Goal: Task Accomplishment & Management: Use online tool/utility

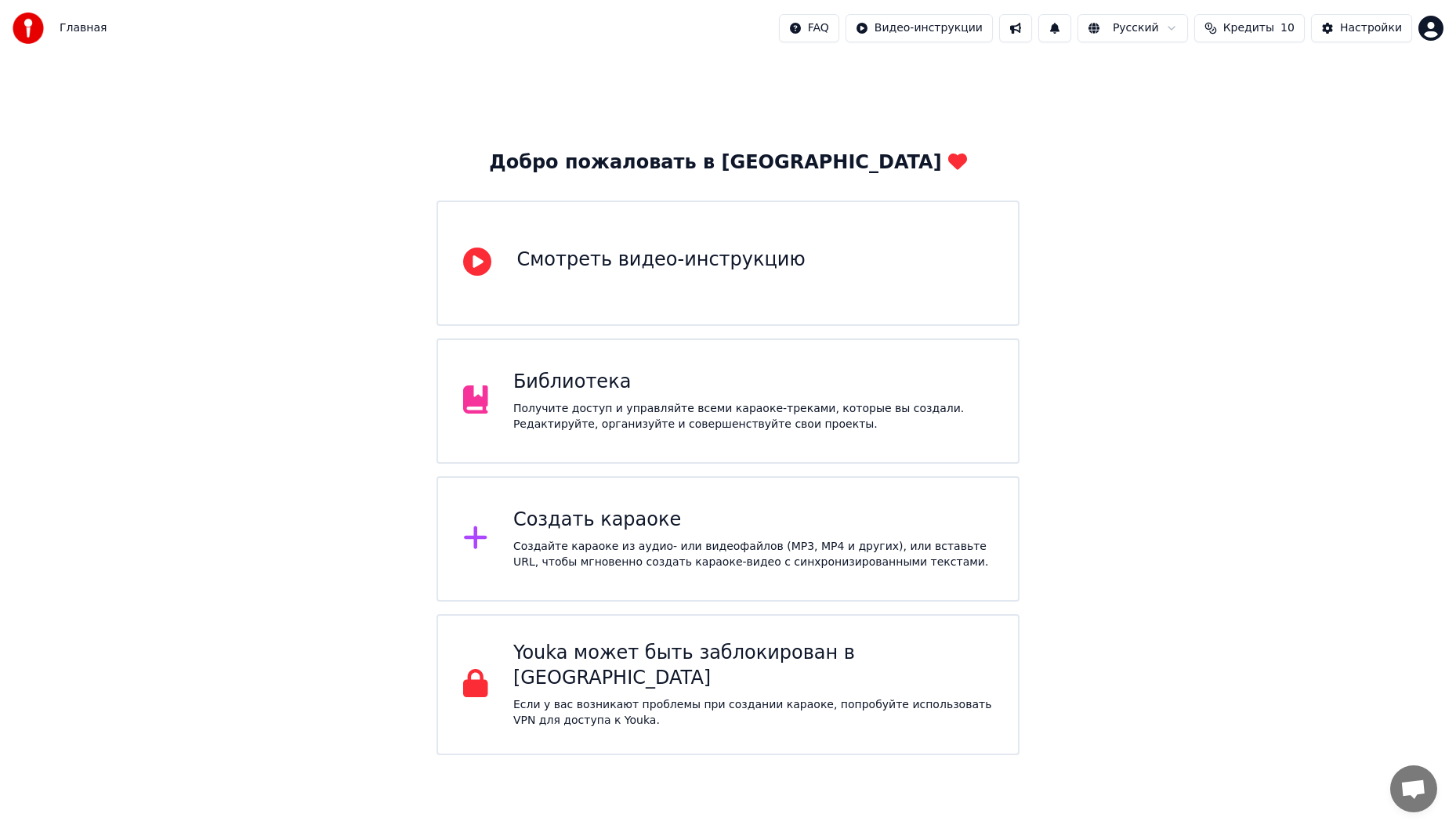
click at [827, 540] on div "Создайте караоке из аудио- или видеофайлов (MP3, MP4 и других), или вставьте UR…" at bounding box center [752, 554] width 479 height 32
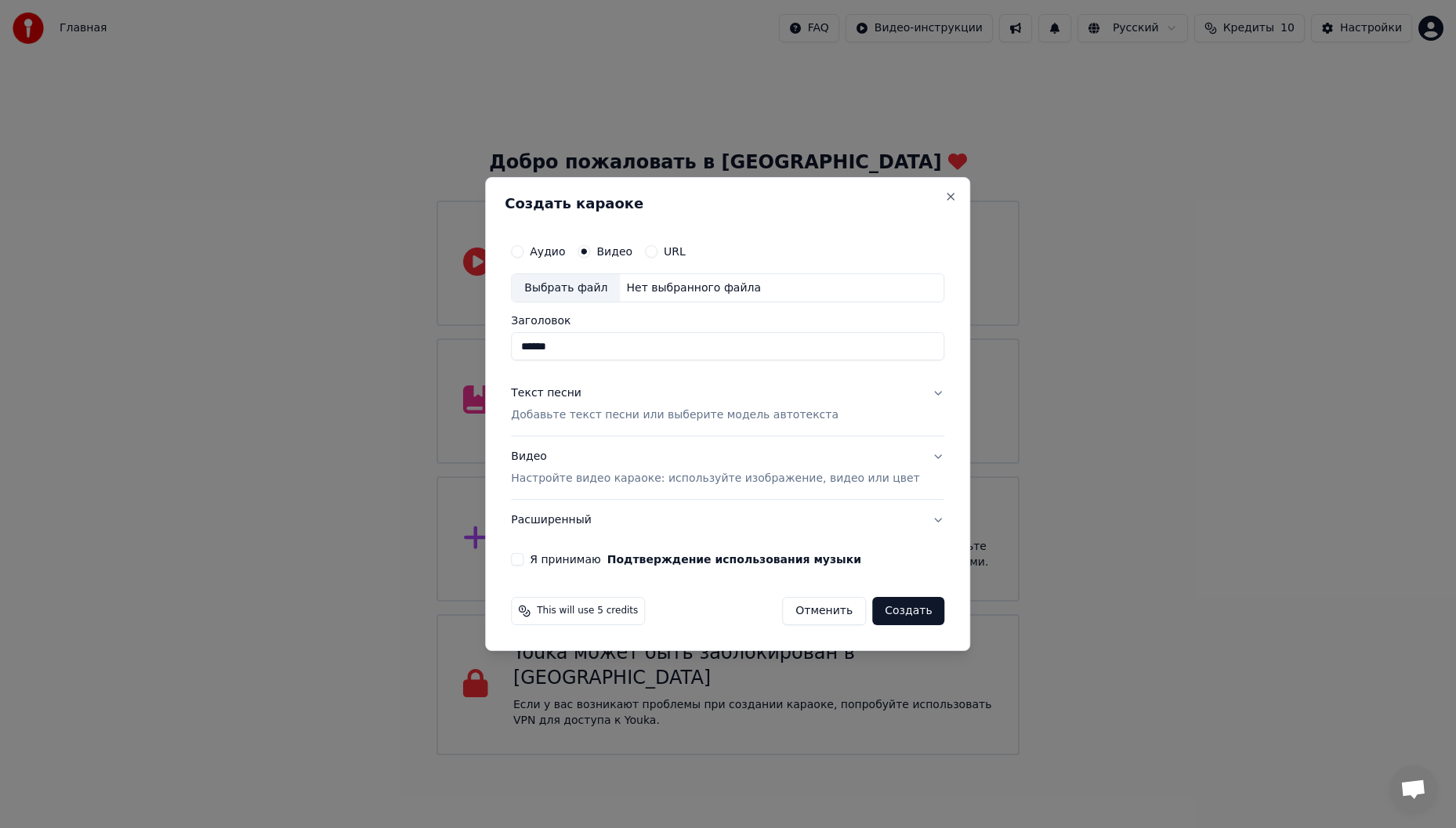
type input "******"
click at [547, 250] on div "Аудио" at bounding box center [538, 251] width 55 height 12
click at [523, 253] on button "Аудио" at bounding box center [517, 251] width 12 height 12
click at [599, 287] on div "Выбрать файл" at bounding box center [565, 288] width 108 height 28
drag, startPoint x: 609, startPoint y: 341, endPoint x: 579, endPoint y: 360, distance: 35.5
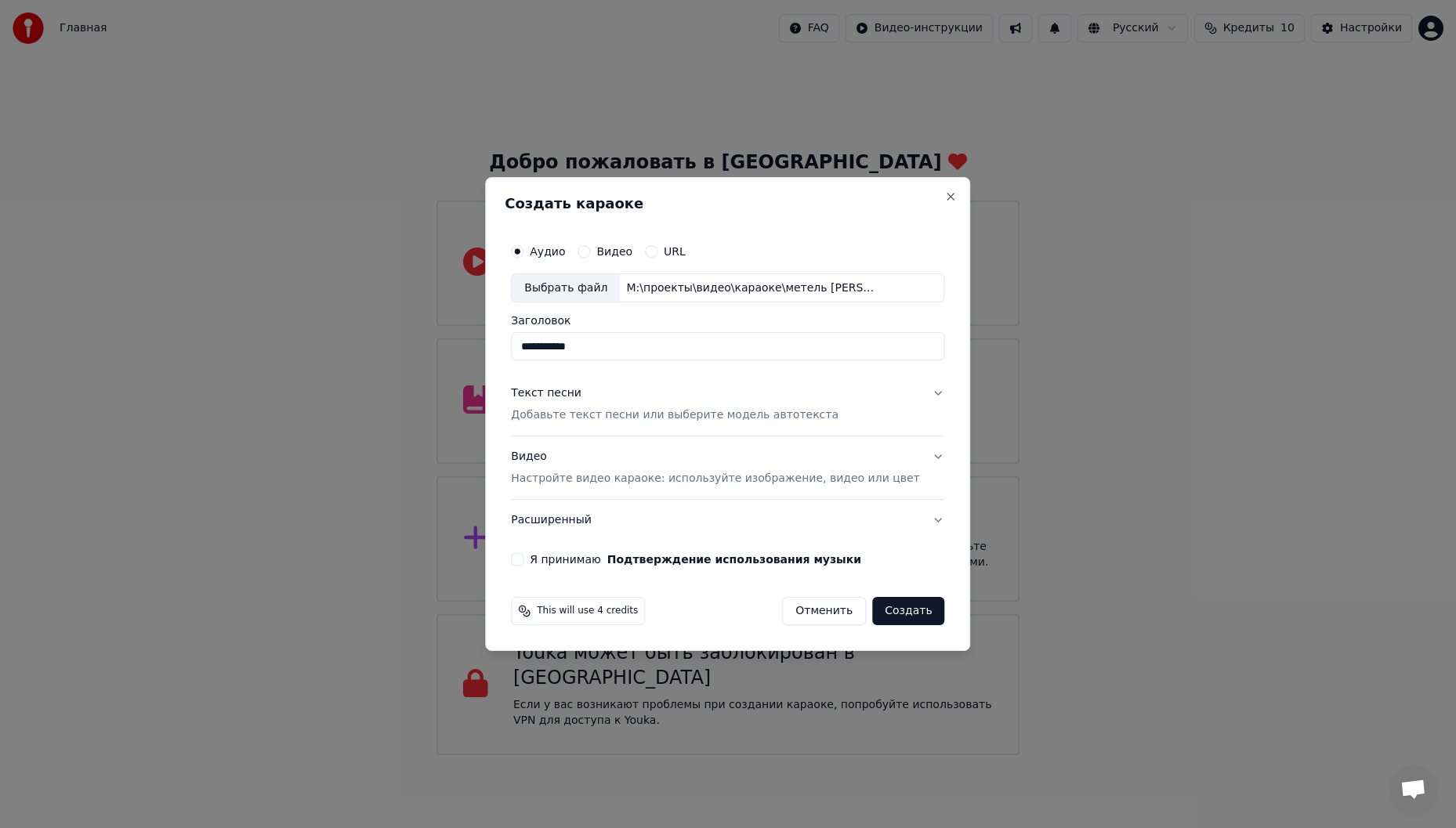
click at [579, 360] on input "**********" at bounding box center [727, 346] width 433 height 28
type input "******"
click at [915, 391] on button "Текст песни Добавьте текст песни или выберите модель автотекста" at bounding box center [727, 405] width 433 height 63
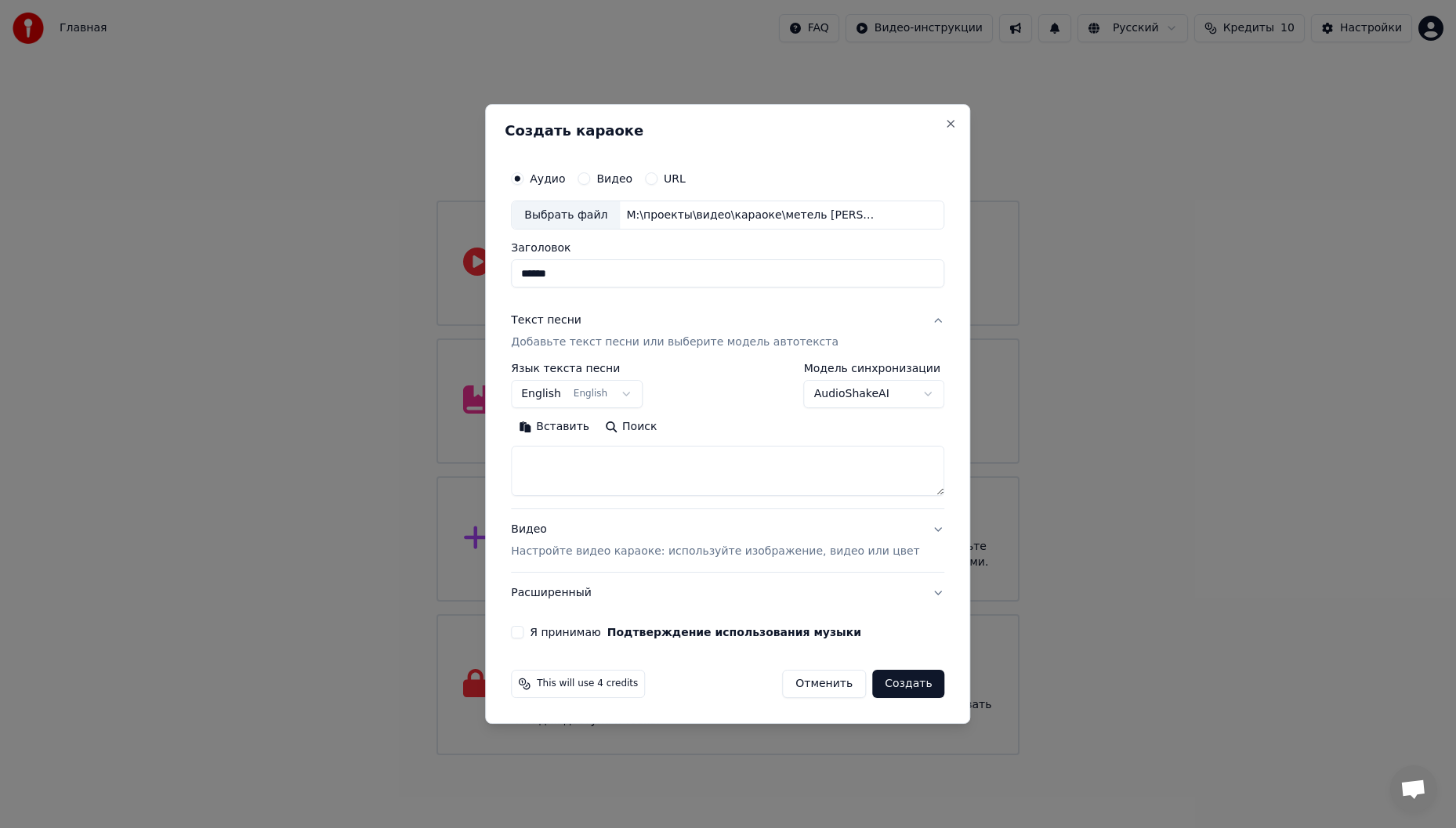
click at [609, 396] on button "English English" at bounding box center [577, 394] width 132 height 28
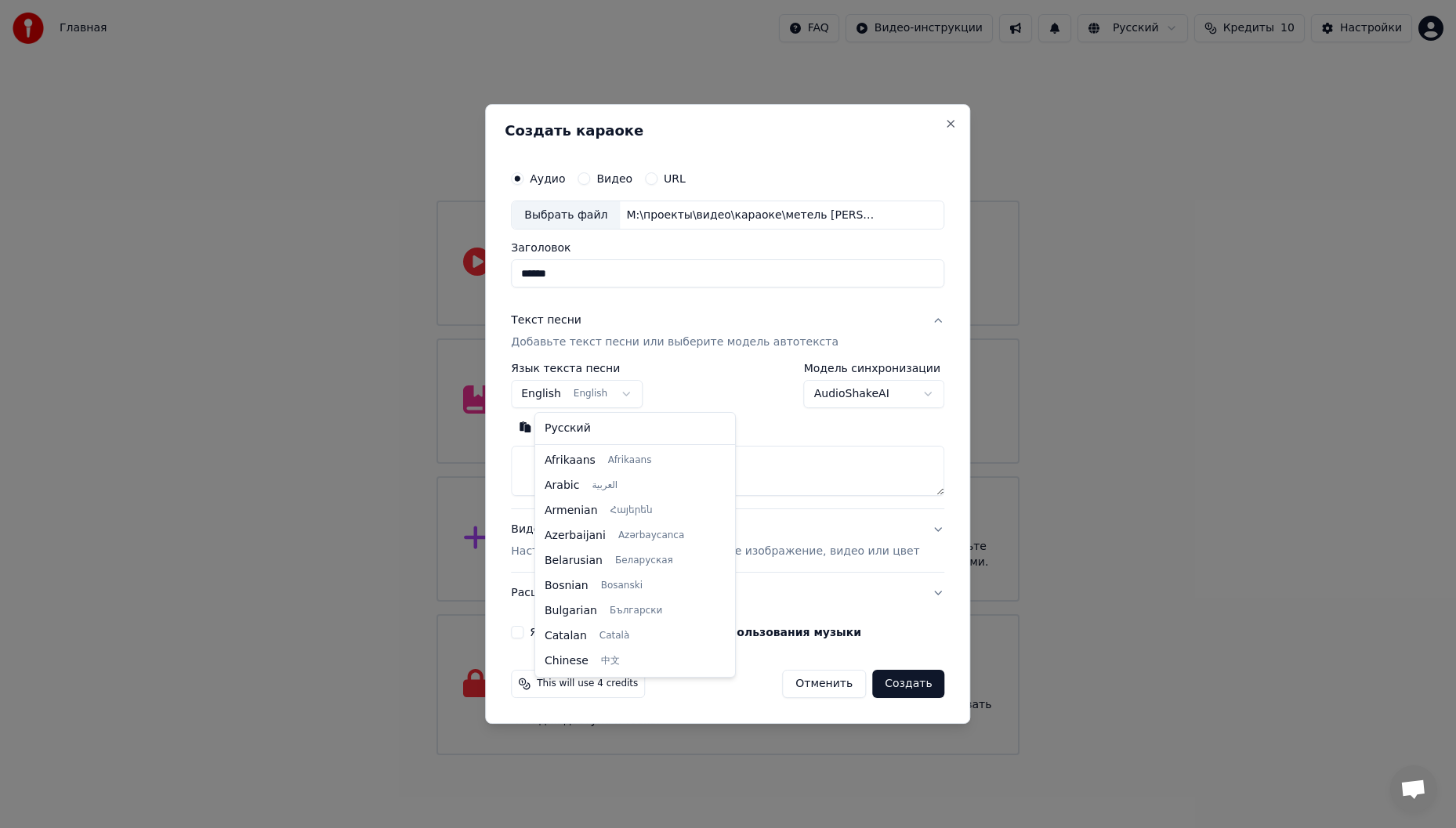
scroll to position [125, 0]
select select "**"
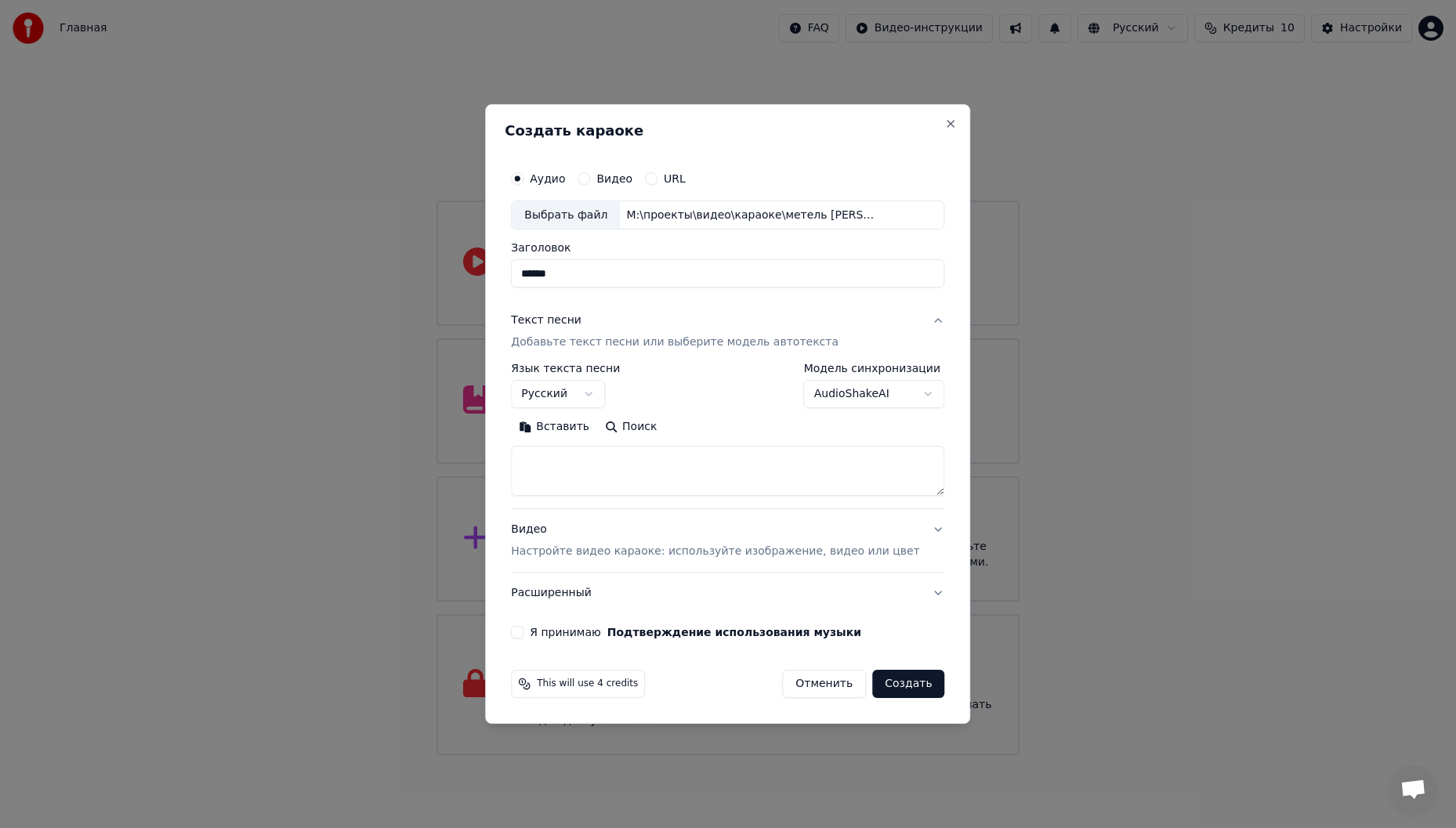
click at [675, 480] on textarea at bounding box center [727, 471] width 433 height 50
paste textarea "**********"
type textarea "**********"
click at [915, 527] on button "Видео Настройте видео караоке: используйте изображение, видео или цвет" at bounding box center [727, 541] width 433 height 63
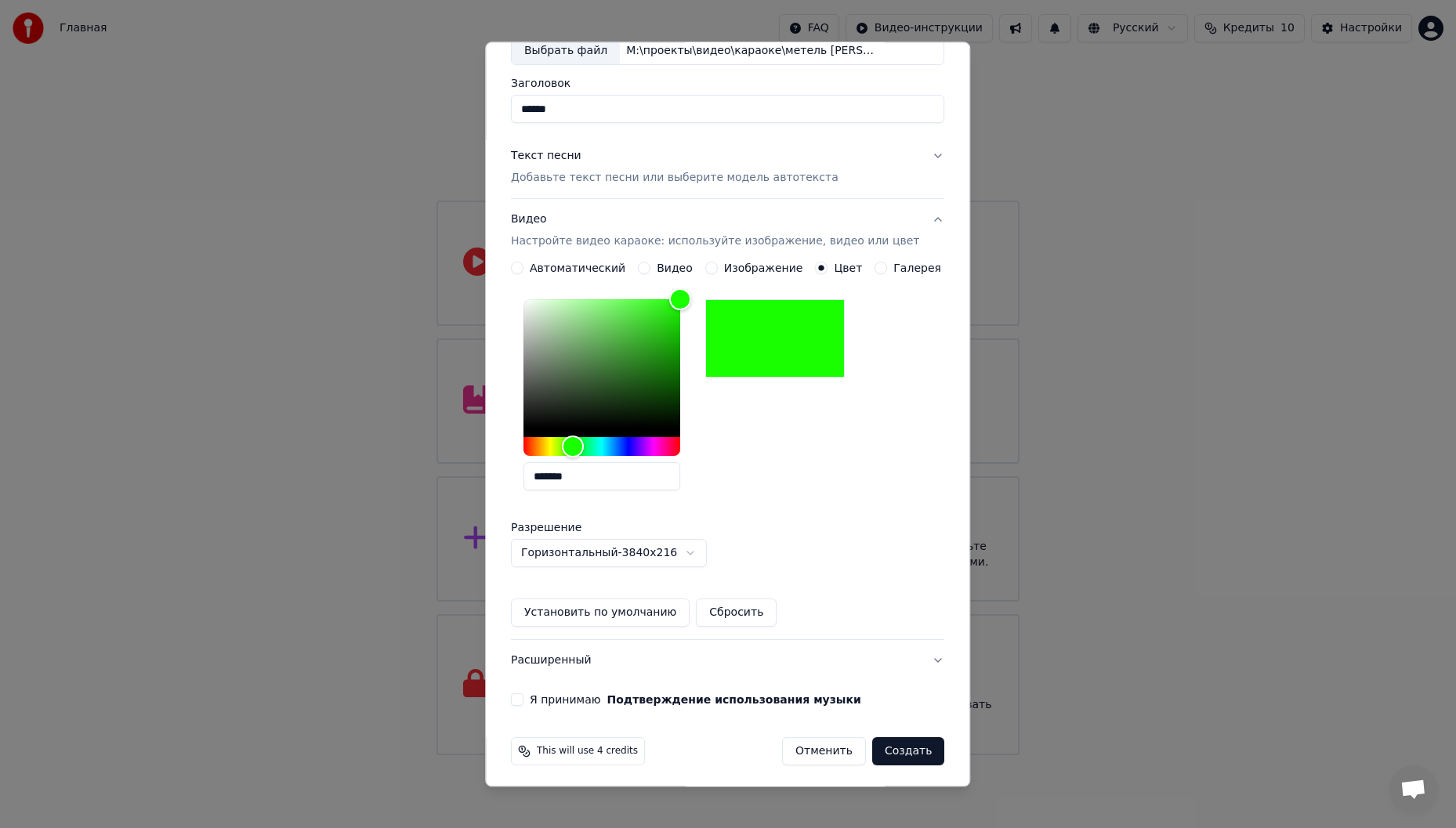
scroll to position [106, 0]
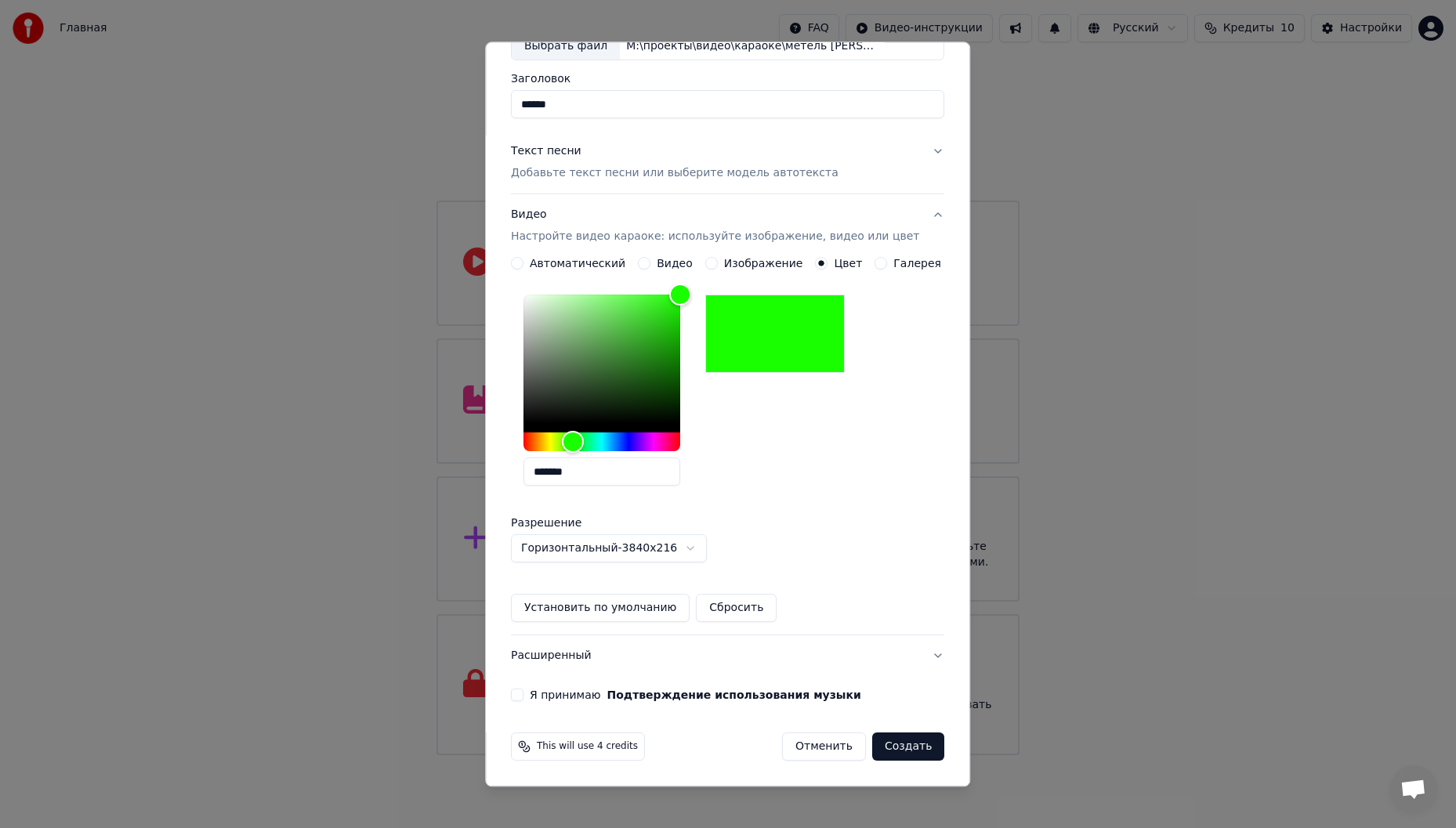
click at [523, 693] on button "Я принимаю Подтверждение использования музыки" at bounding box center [517, 695] width 12 height 12
click at [910, 657] on button "Расширенный" at bounding box center [727, 656] width 433 height 41
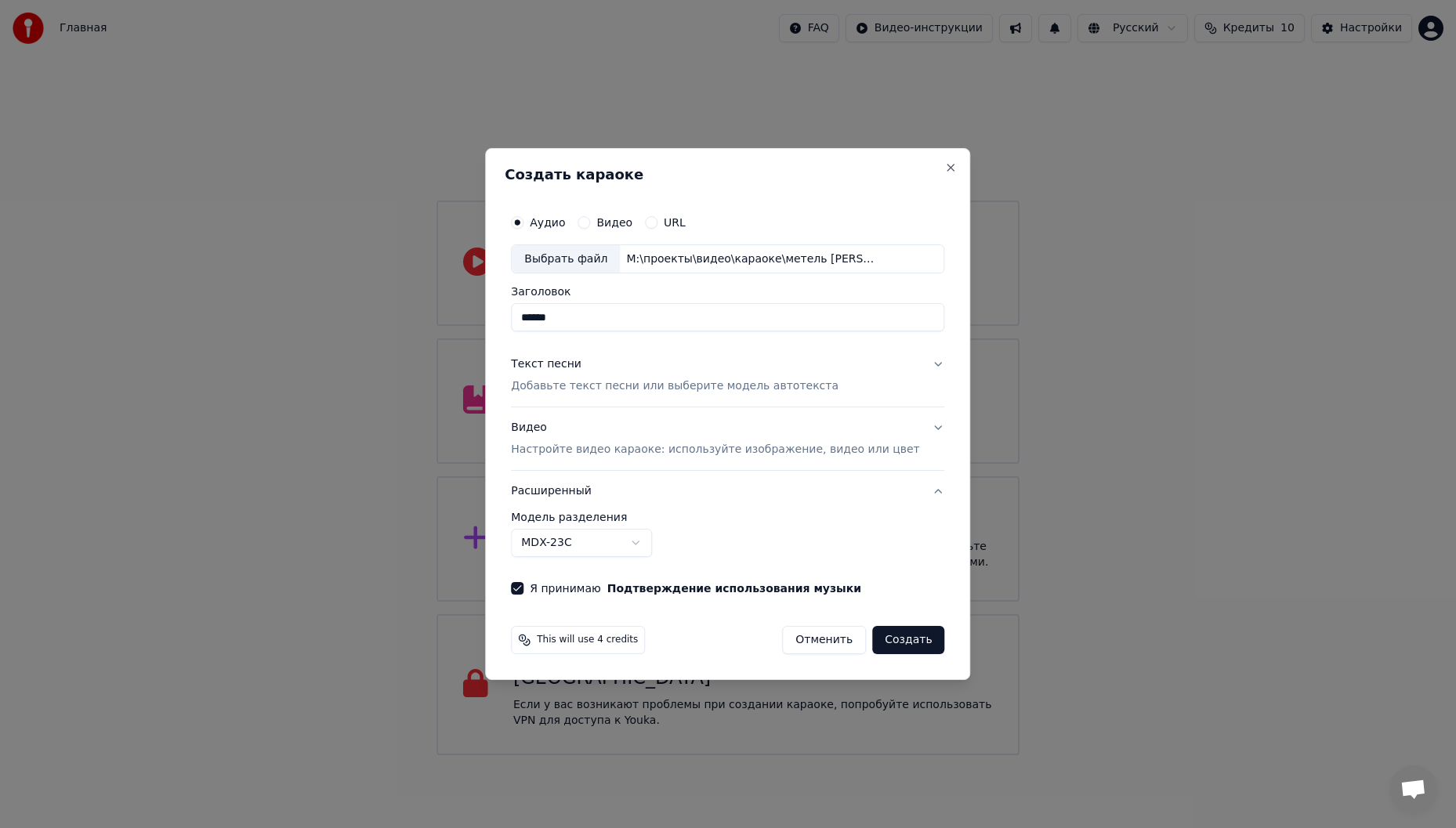
click at [903, 490] on button "Расширенный" at bounding box center [727, 490] width 433 height 41
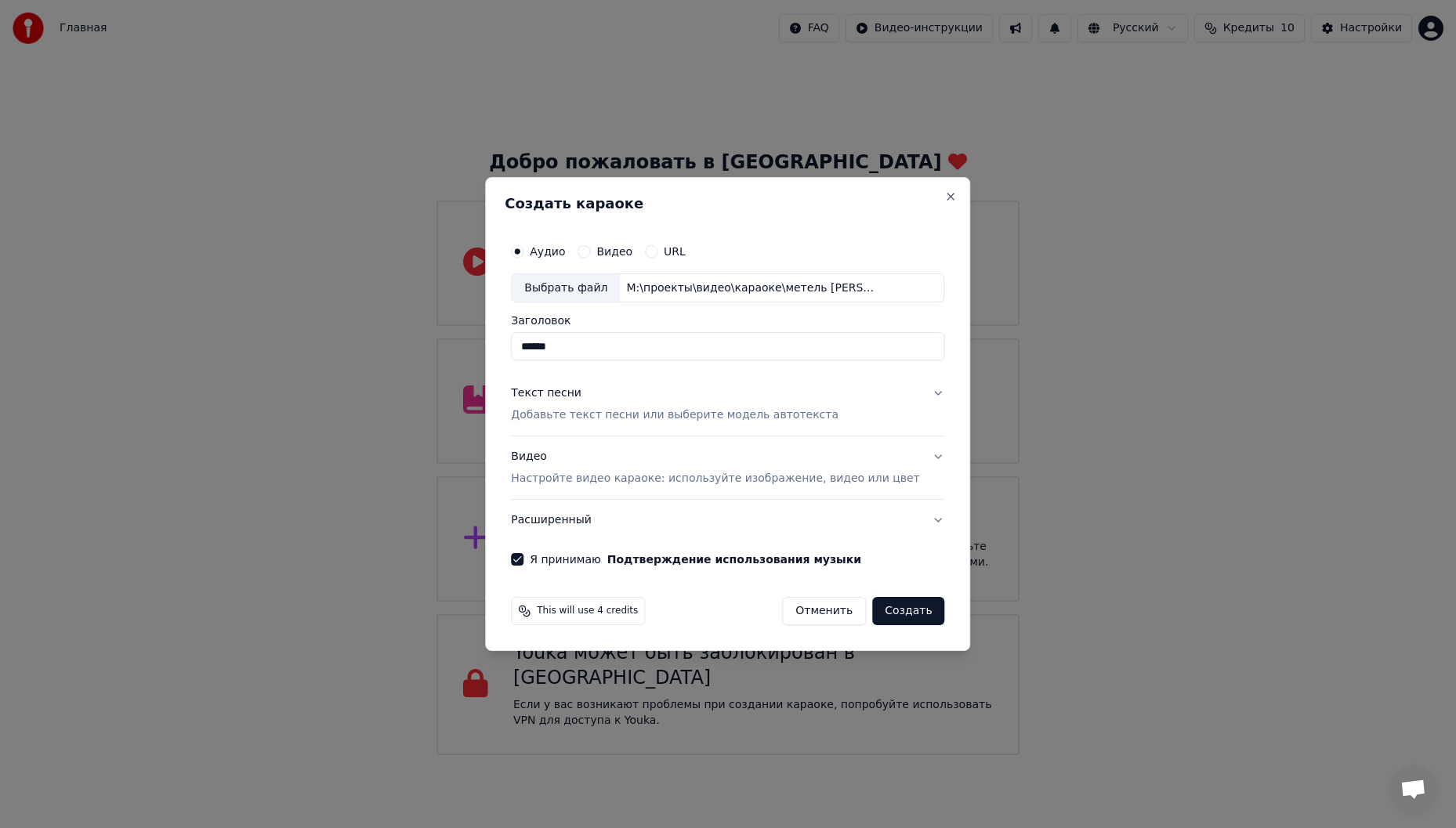
click at [914, 452] on button "Видео Настройте видео караоке: используйте изображение, видео или цвет" at bounding box center [727, 468] width 433 height 63
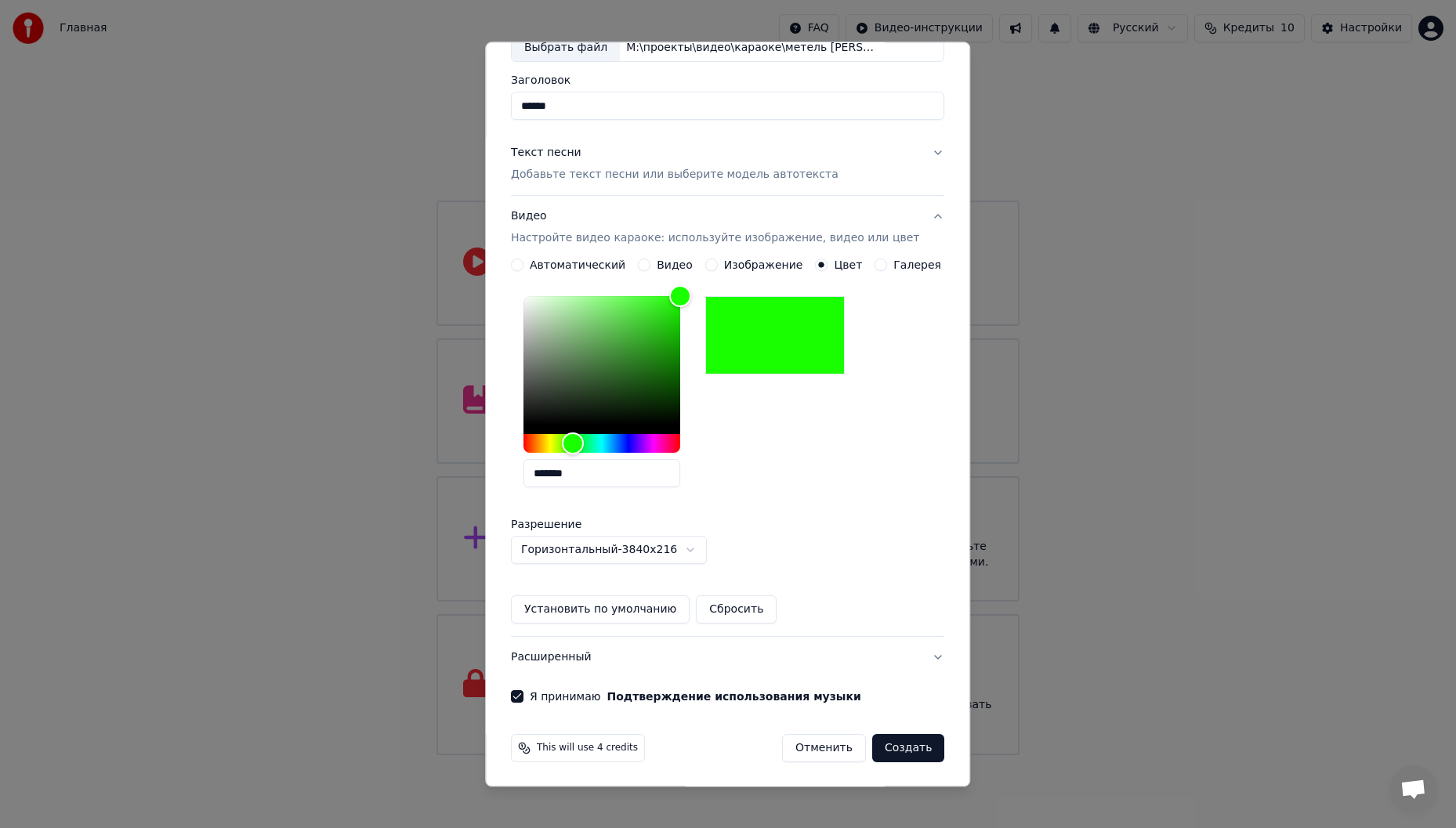
scroll to position [106, 0]
click at [877, 749] on button "Создать" at bounding box center [907, 746] width 72 height 28
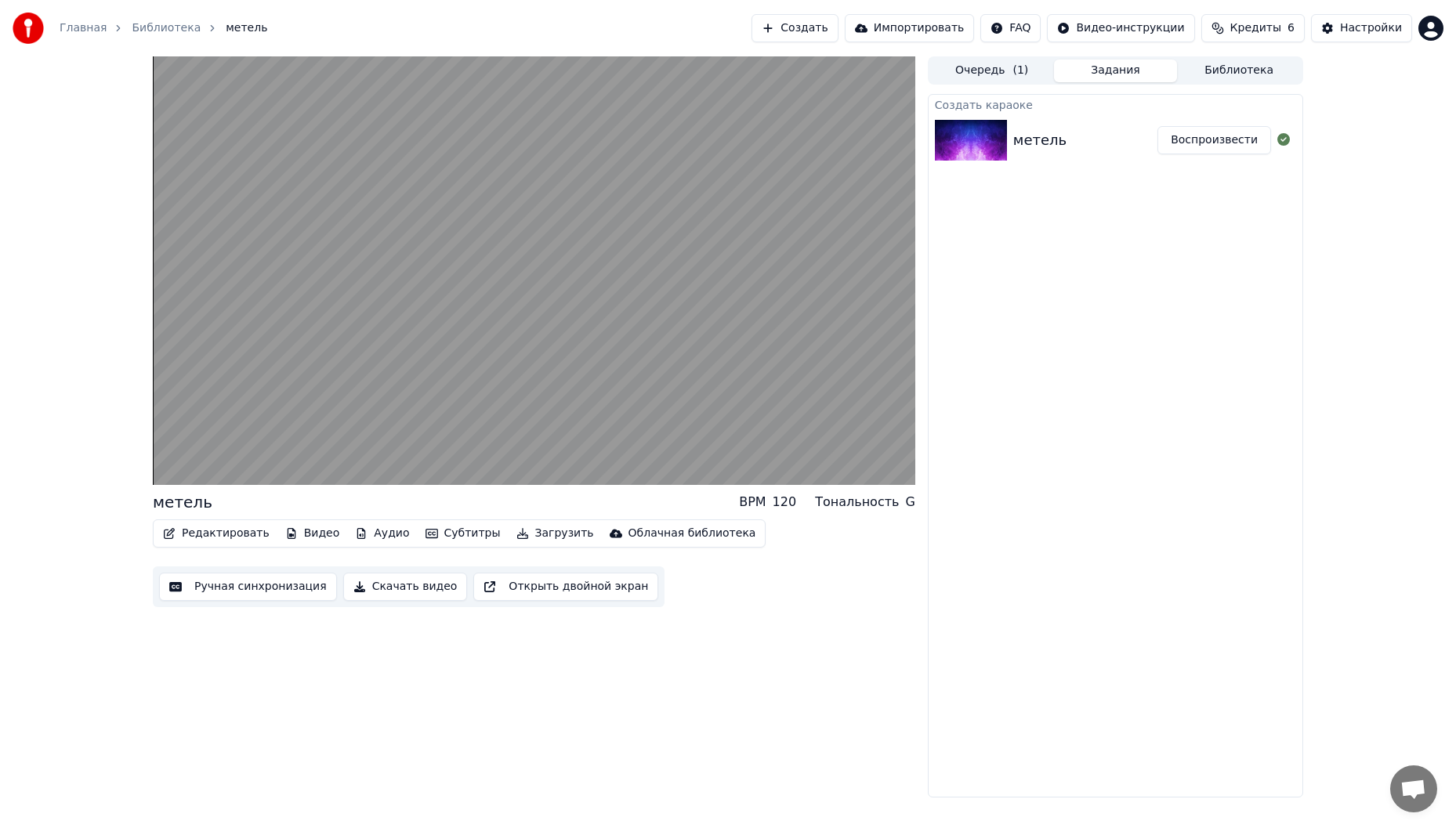
click at [763, 676] on div "метель BPM 120 Тональность G Редактировать Видео Аудио Субтитры Загрузить Облач…" at bounding box center [534, 426] width 762 height 741
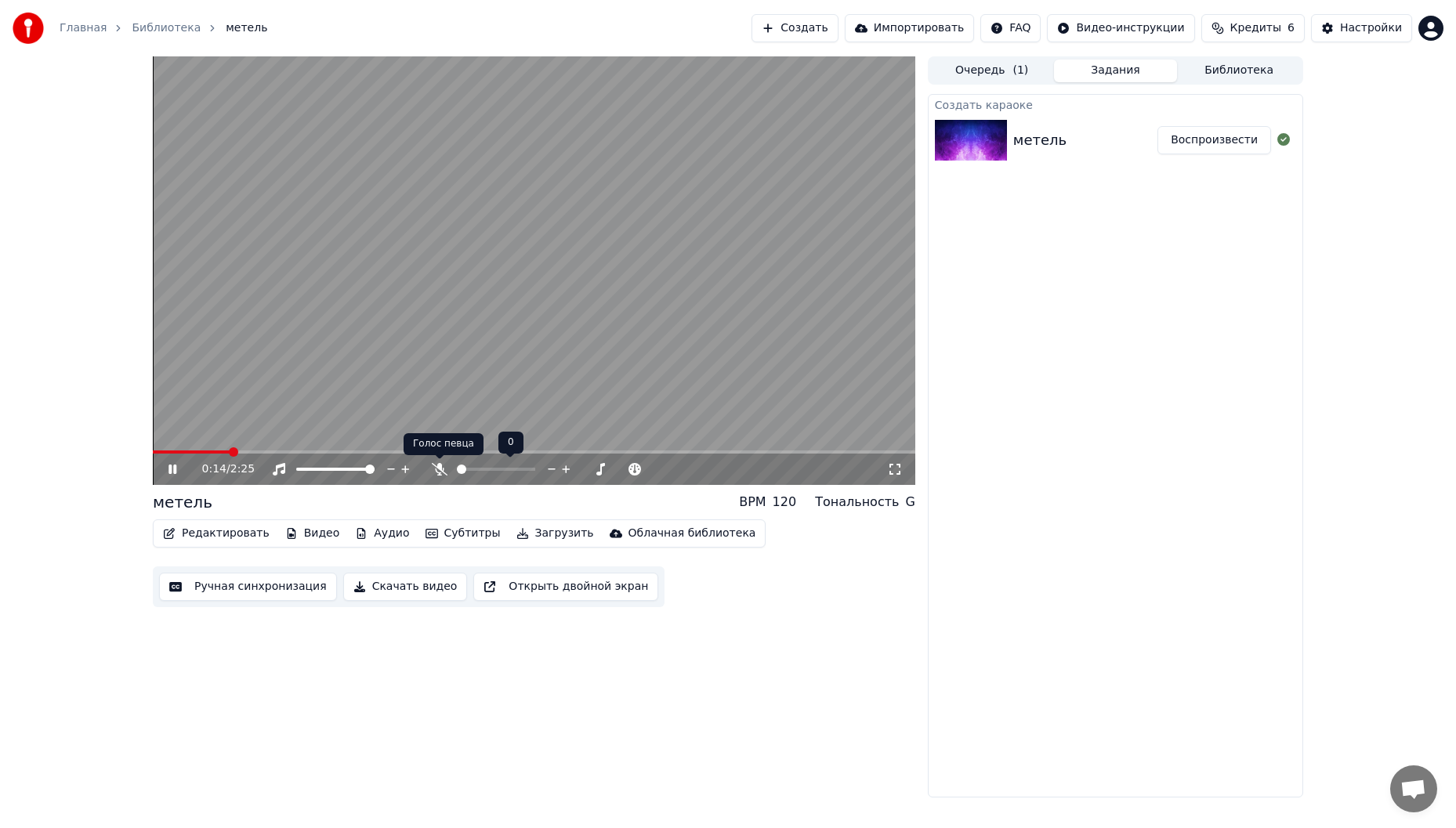
click at [440, 470] on icon at bounding box center [439, 468] width 15 height 12
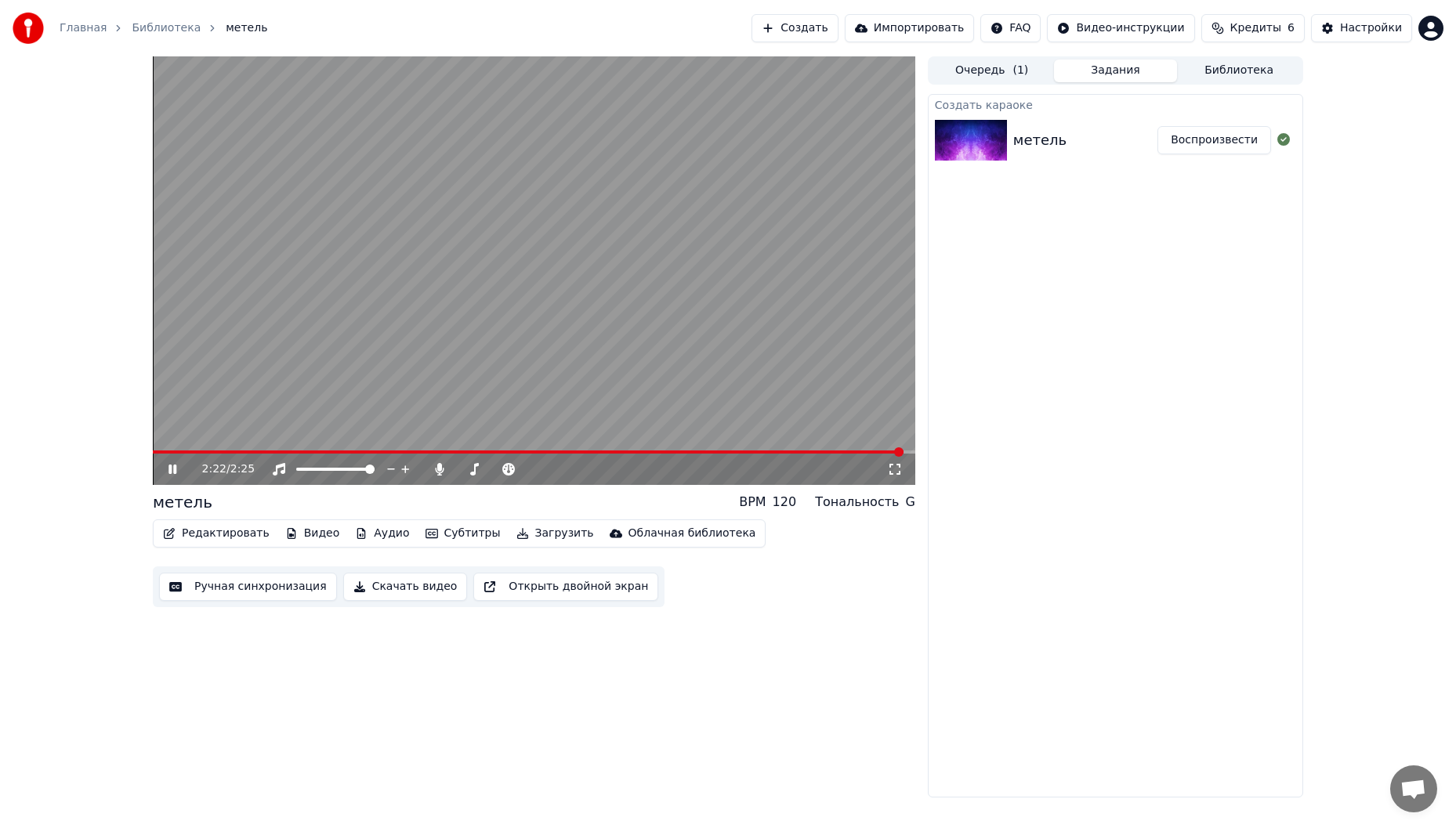
click at [546, 344] on video at bounding box center [534, 271] width 762 height 428
click at [287, 591] on button "Ручная синхронизация" at bounding box center [248, 586] width 178 height 28
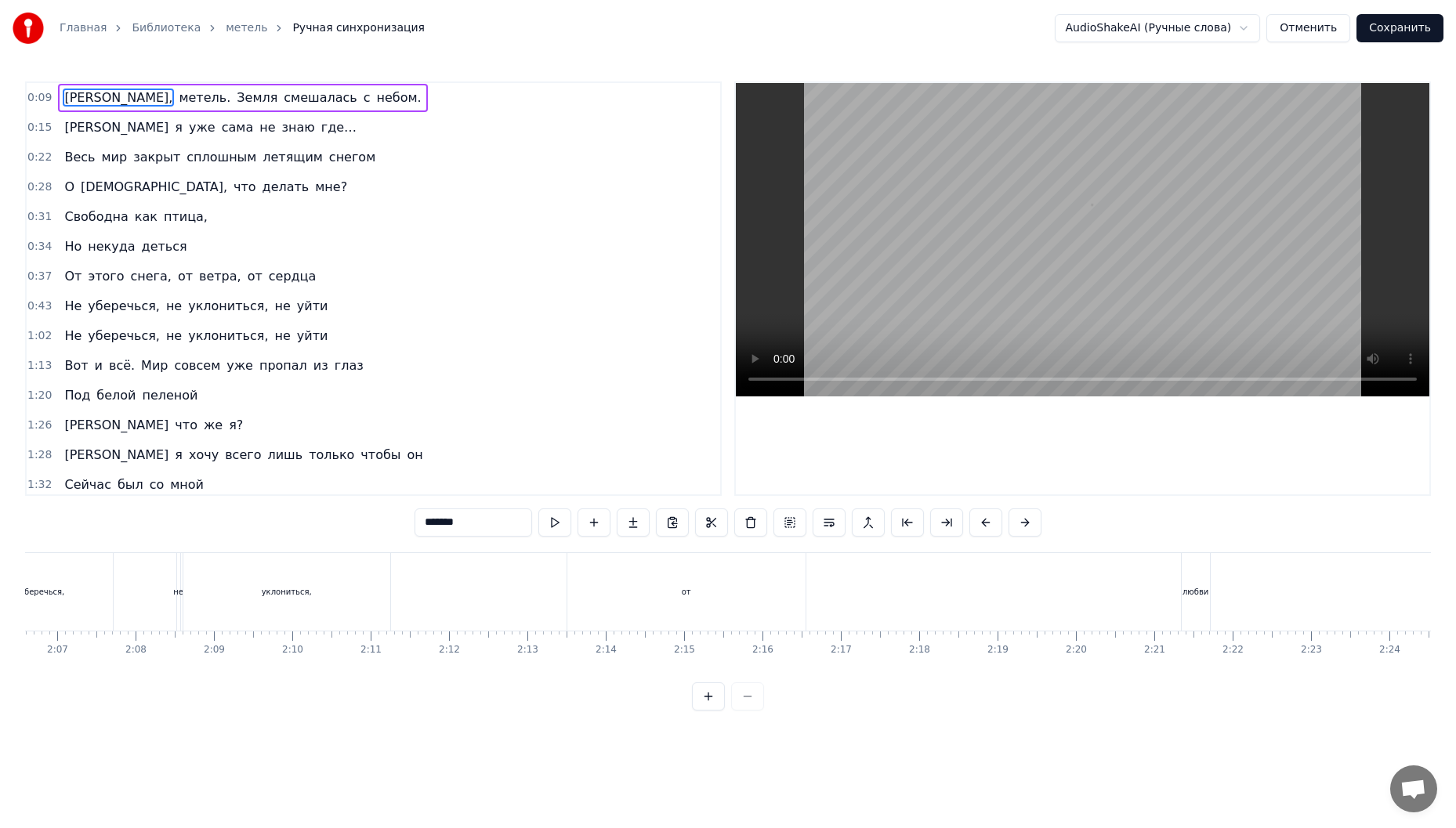
scroll to position [0, 9960]
drag, startPoint x: 1149, startPoint y: 601, endPoint x: 1053, endPoint y: 607, distance: 96.2
click at [1053, 607] on div "Не уберечься, не уклониться, от любви" at bounding box center [535, 591] width 1272 height 77
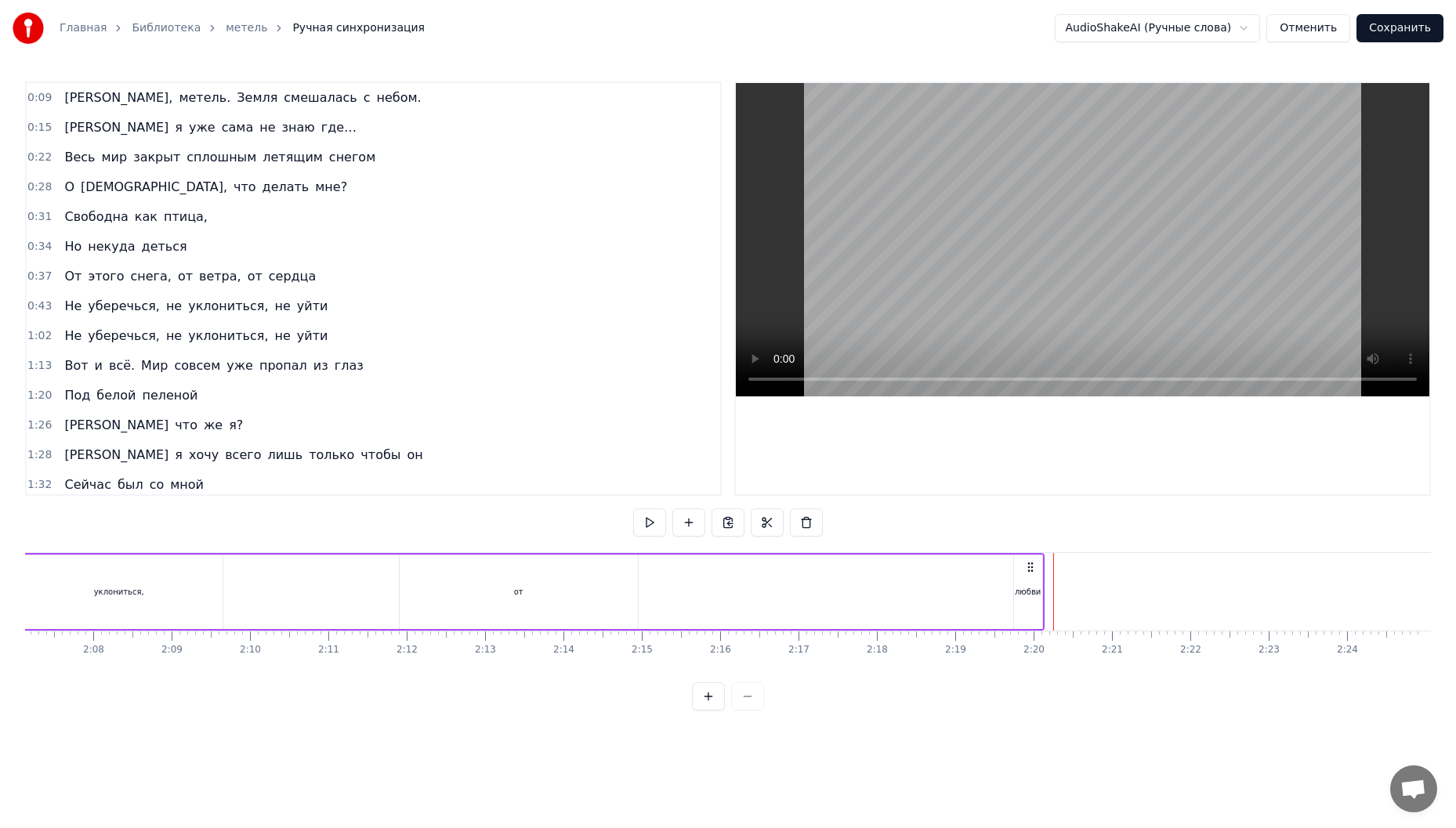
drag, startPoint x: 1156, startPoint y: 569, endPoint x: 1028, endPoint y: 571, distance: 128.0
click at [1028, 571] on circle at bounding box center [1027, 570] width 1 height 1
click at [1150, 601] on div "любви" at bounding box center [1154, 592] width 28 height 75
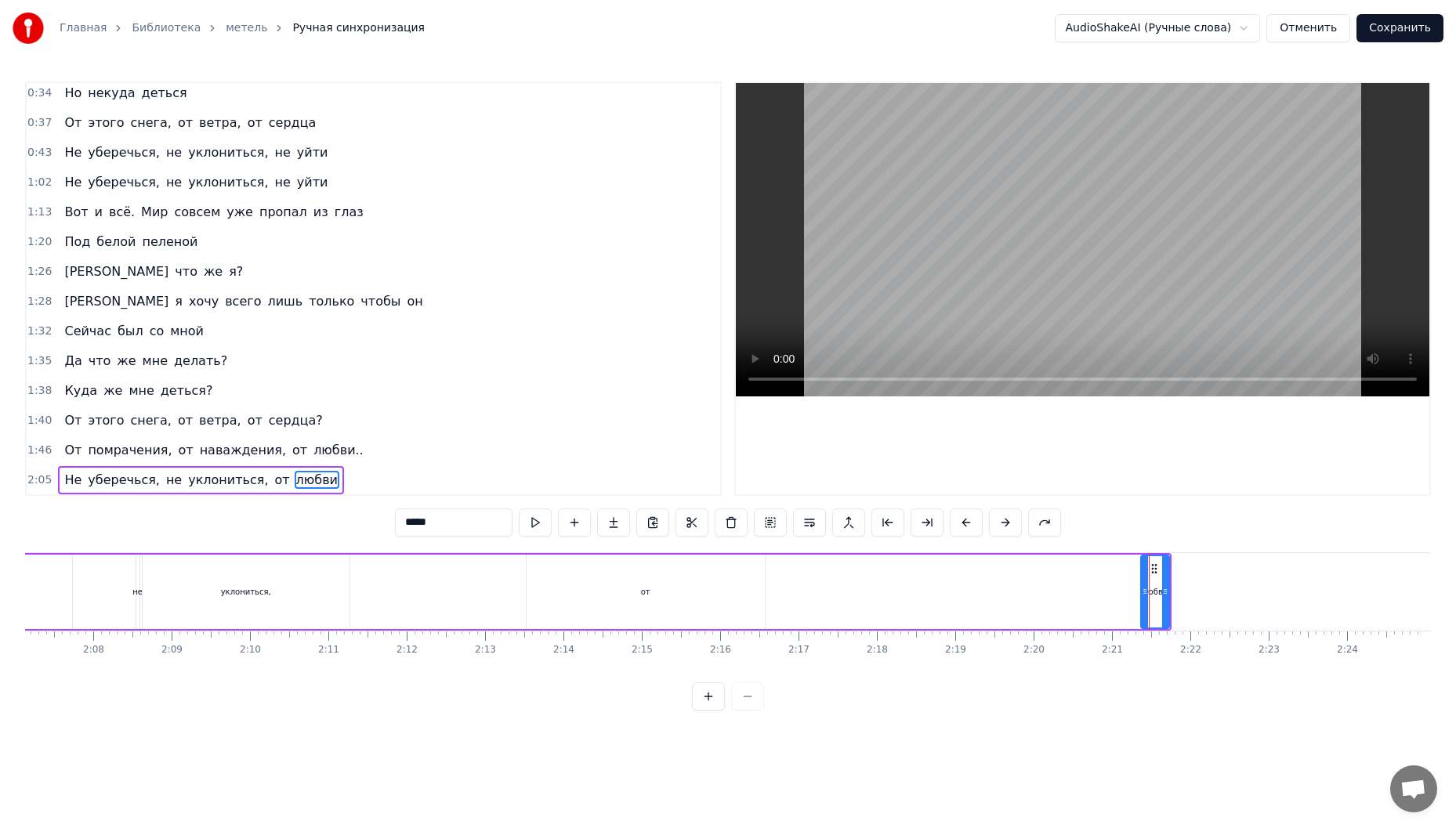
scroll to position [154, 0]
drag, startPoint x: 1156, startPoint y: 567, endPoint x: 859, endPoint y: 584, distance: 297.5
click at [859, 584] on div "любви" at bounding box center [858, 591] width 27 height 72
click at [755, 592] on div "от" at bounding box center [645, 592] width 238 height 75
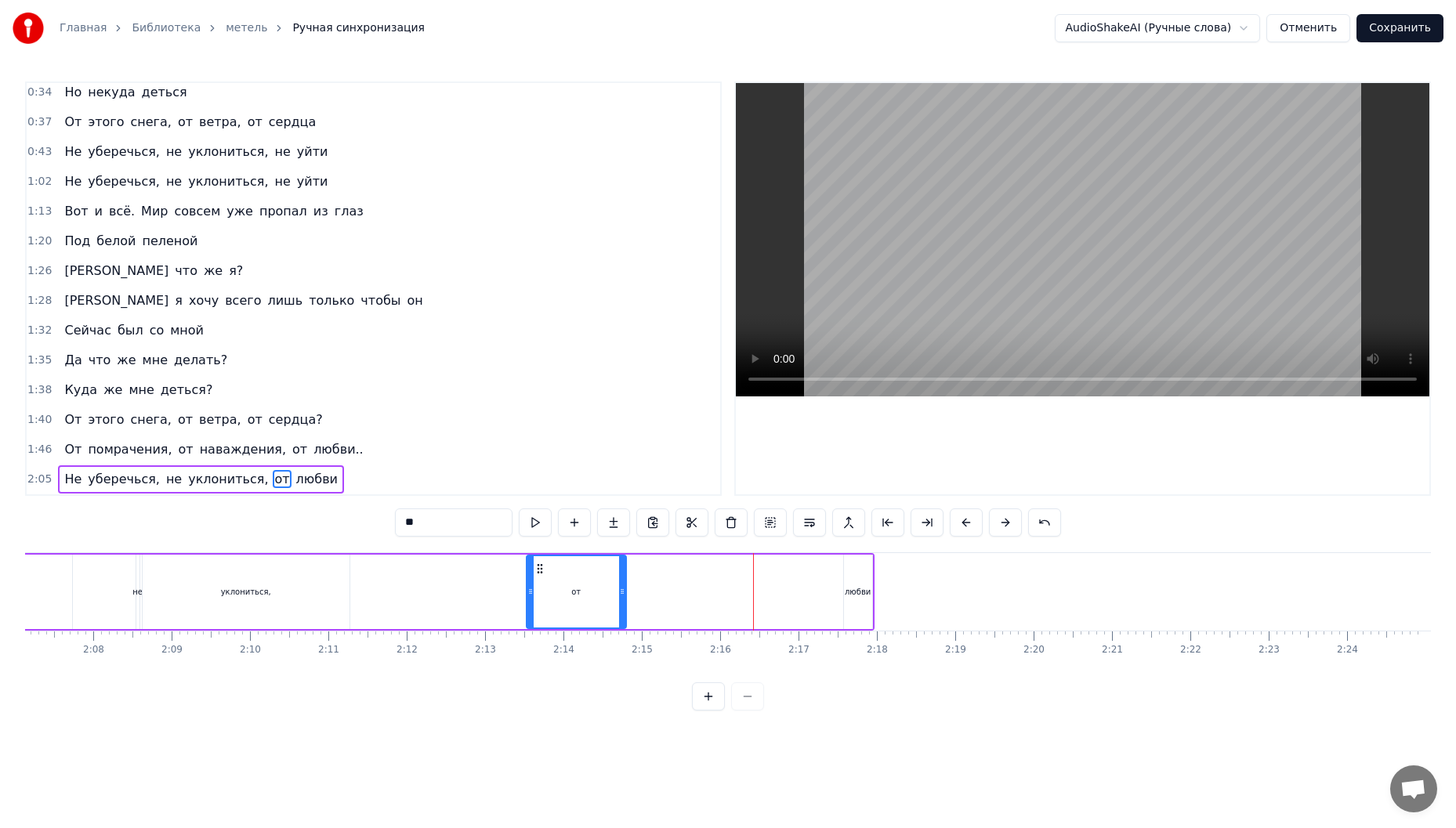
drag, startPoint x: 762, startPoint y: 592, endPoint x: 607, endPoint y: 590, distance: 155.0
click at [619, 590] on icon at bounding box center [622, 591] width 7 height 12
drag, startPoint x: 605, startPoint y: 589, endPoint x: 554, endPoint y: 590, distance: 51.0
click at [554, 590] on icon at bounding box center [555, 591] width 7 height 12
drag, startPoint x: 540, startPoint y: 595, endPoint x: 529, endPoint y: 595, distance: 11.0
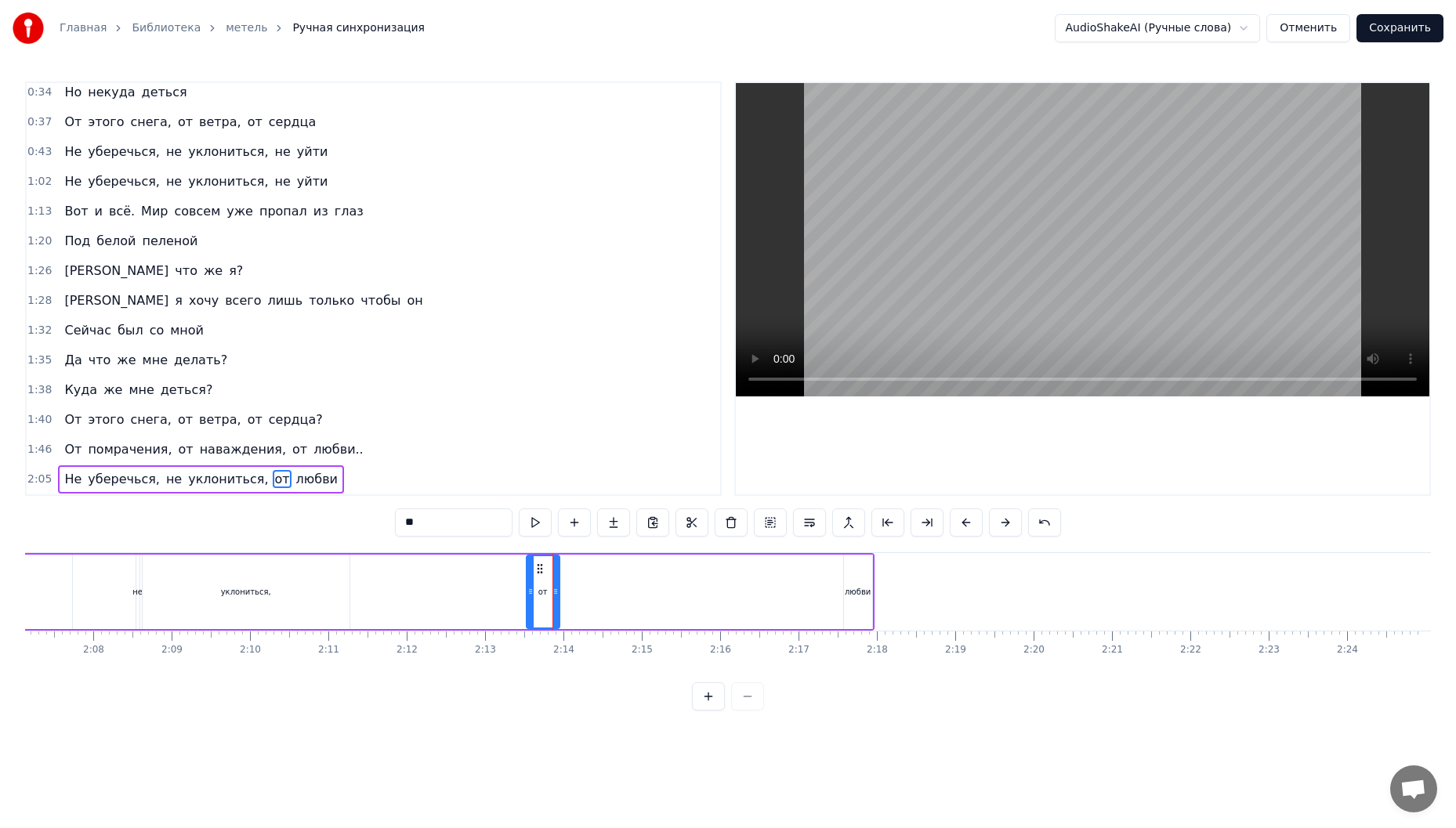
click at [529, 595] on div "от" at bounding box center [542, 591] width 32 height 72
click at [274, 585] on div "уклониться," at bounding box center [246, 592] width 207 height 75
type input "**********"
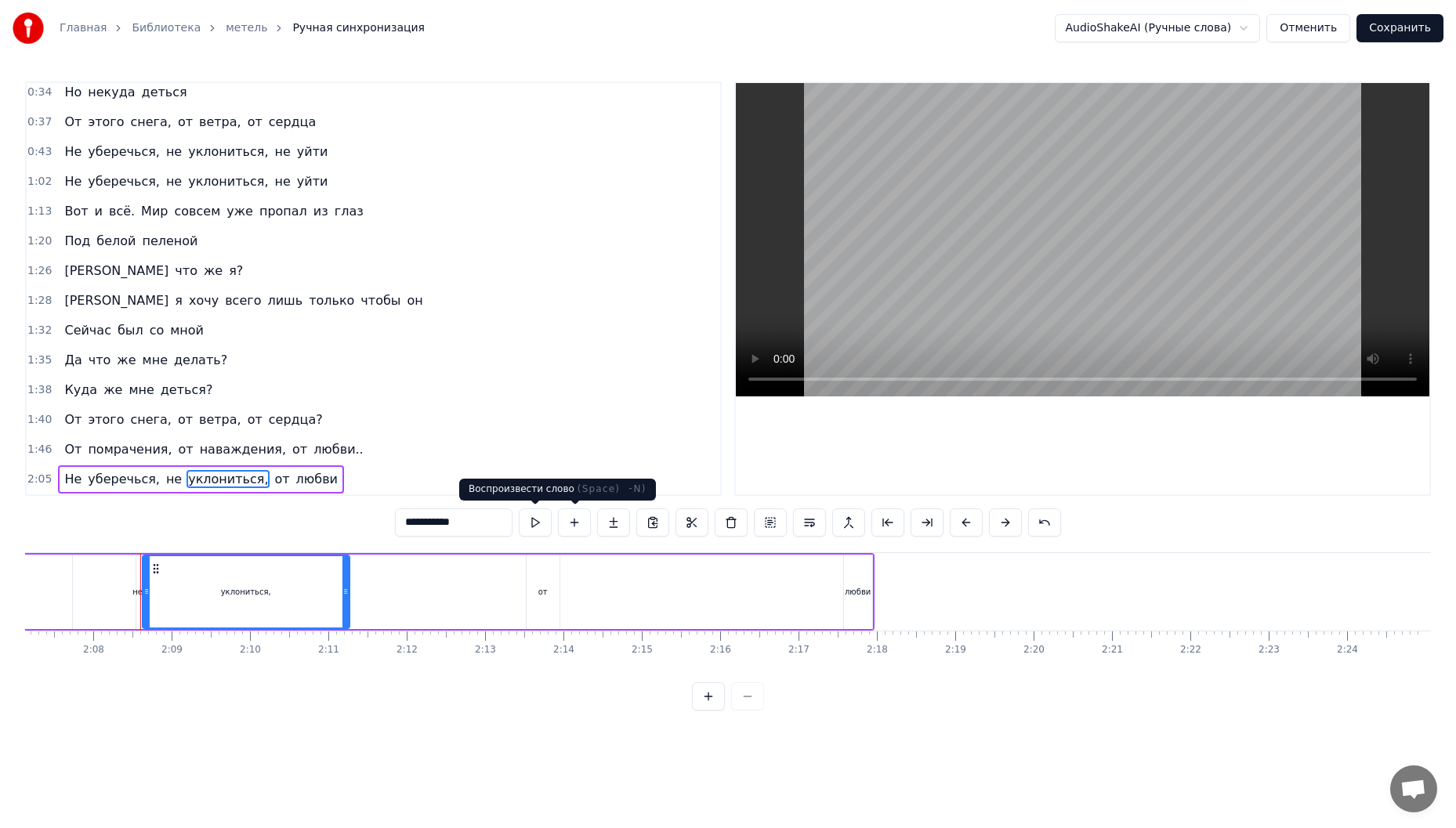
click at [527, 532] on button at bounding box center [535, 521] width 33 height 28
click at [540, 523] on button at bounding box center [535, 521] width 33 height 28
click at [353, 595] on div "Не уберечься, не уклониться, от любви" at bounding box center [386, 591] width 976 height 77
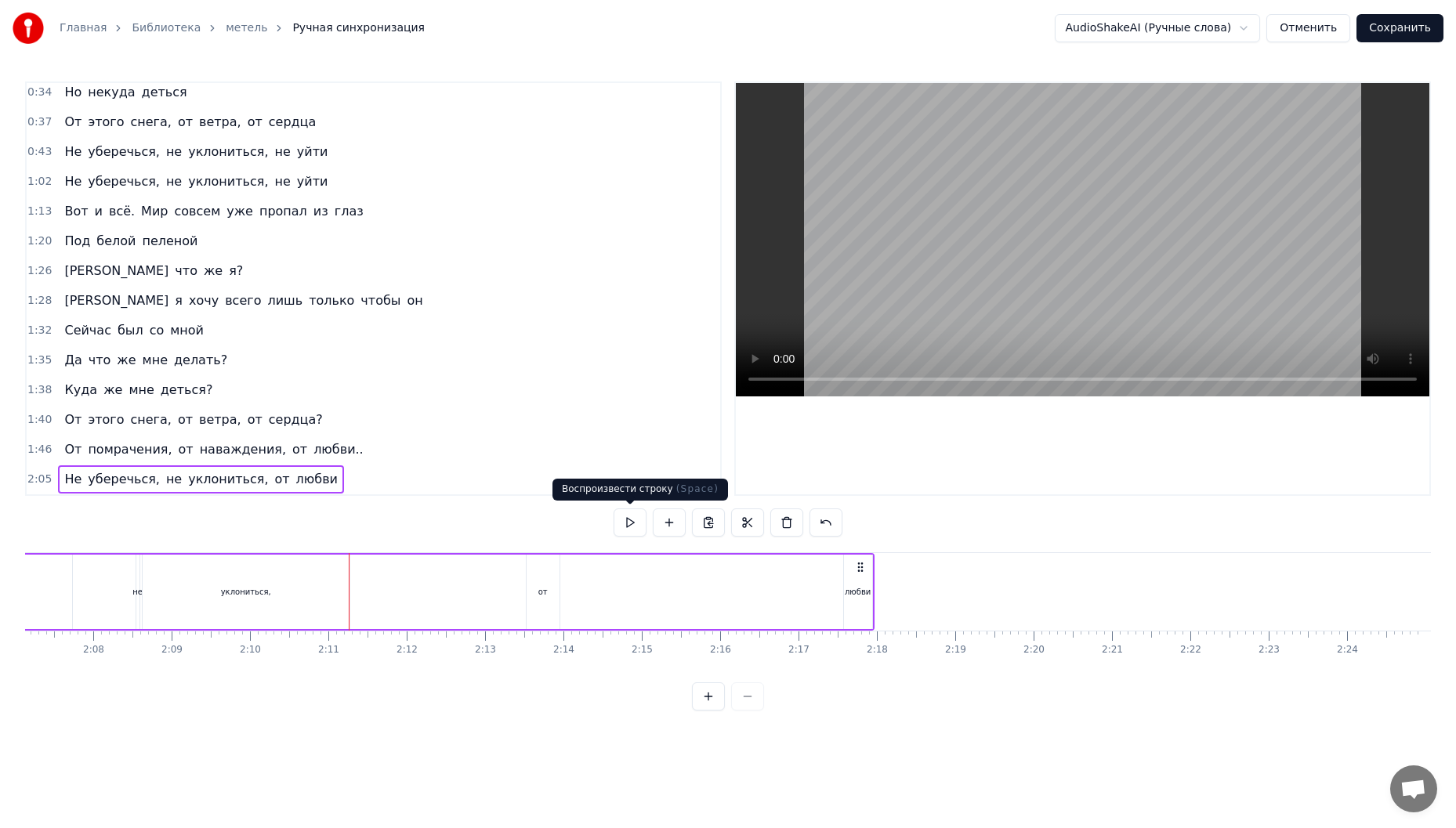
click at [612, 527] on div "0:09 [PERSON_NAME], метель. Земля смешалась с небом. 0:15 И я уже сама не знаю …" at bounding box center [727, 396] width 1405 height 629
click at [624, 519] on button at bounding box center [629, 521] width 33 height 28
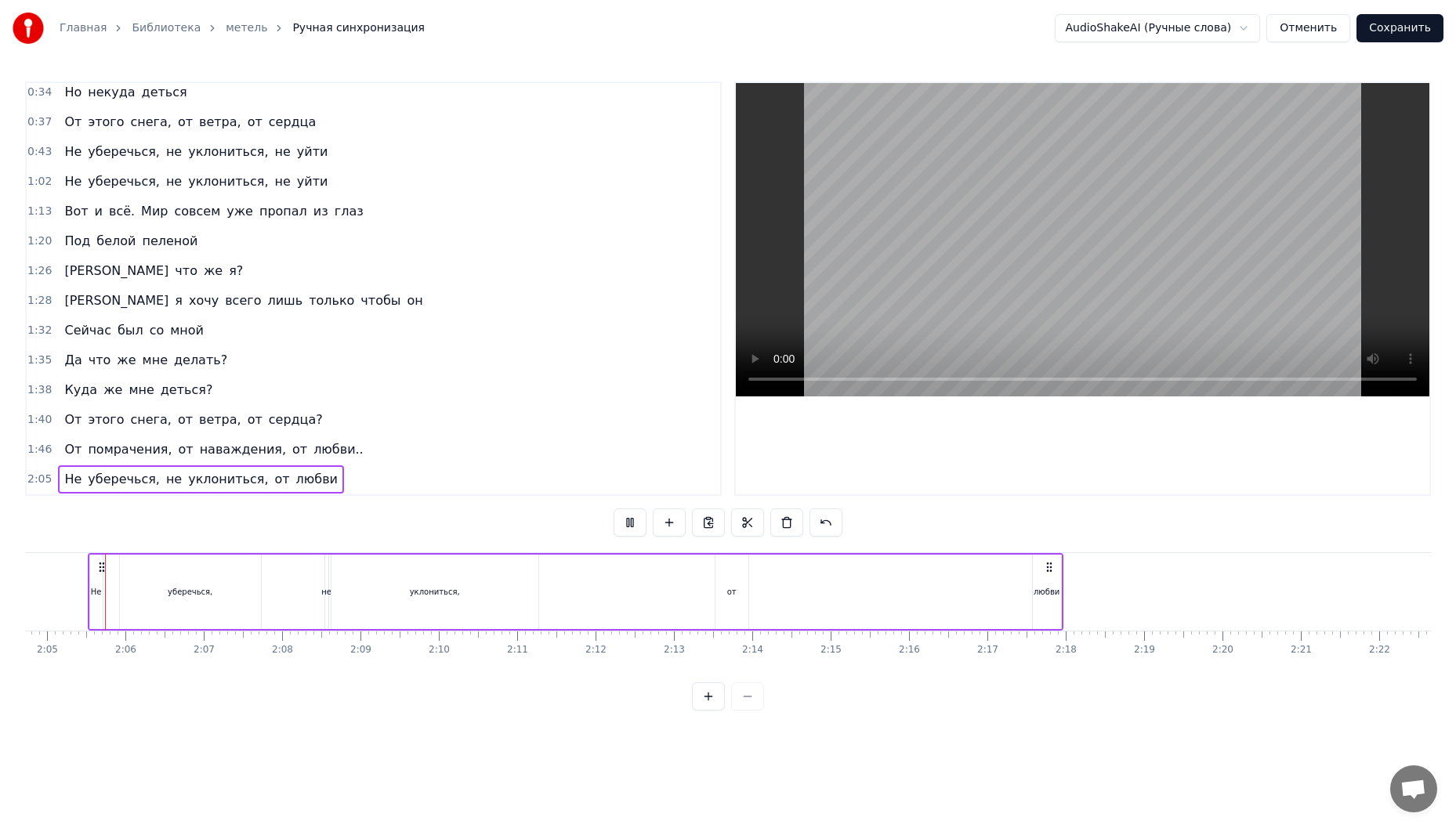
scroll to position [0, 9770]
click at [557, 581] on div "Не уберечься, не уклониться, от любви" at bounding box center [577, 591] width 976 height 77
drag, startPoint x: 747, startPoint y: 605, endPoint x: 732, endPoint y: 605, distance: 15.0
click at [732, 605] on div "от" at bounding box center [748, 592] width 33 height 75
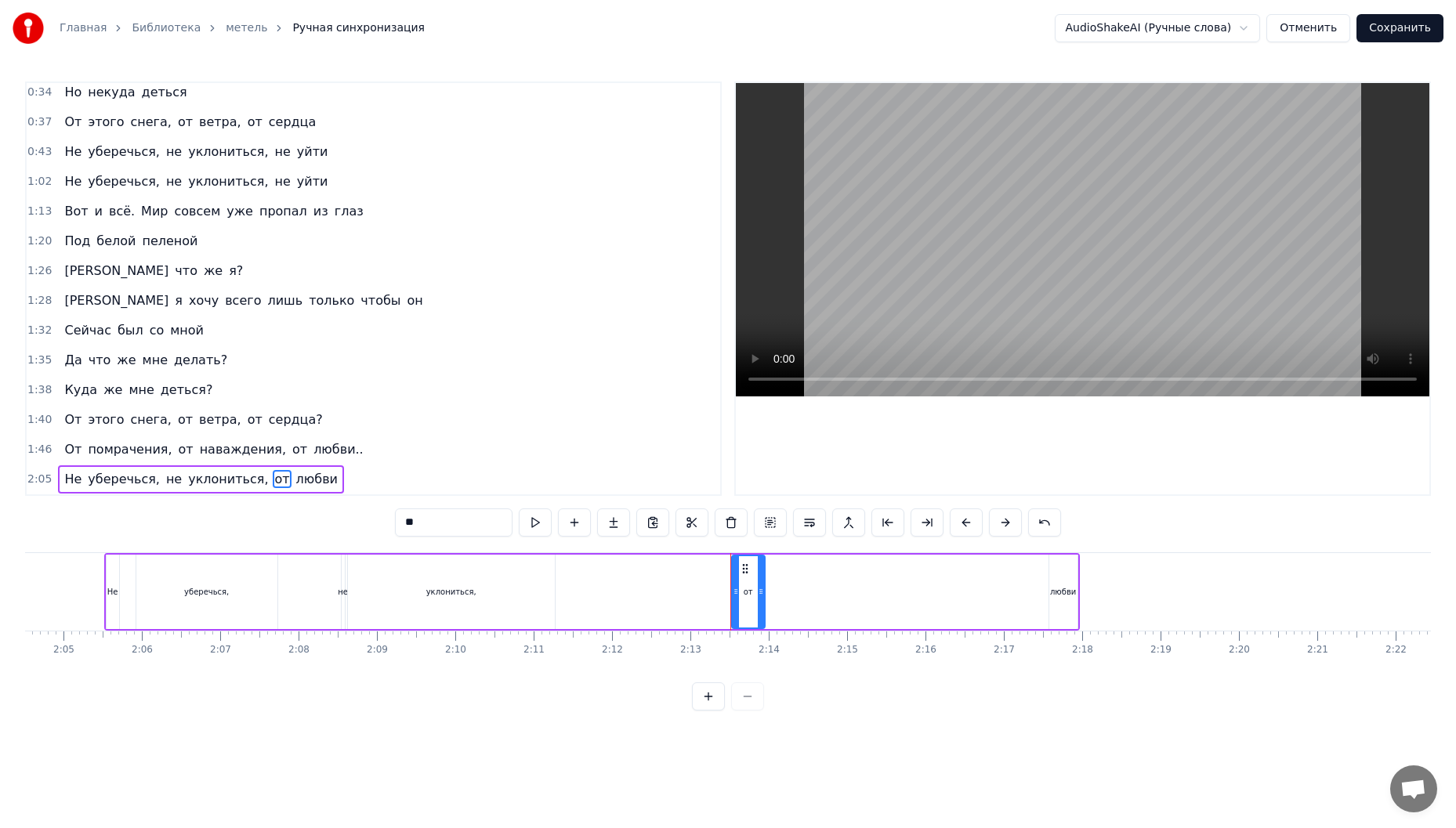
click at [1066, 571] on div "любви" at bounding box center [1063, 592] width 28 height 75
drag, startPoint x: 1062, startPoint y: 566, endPoint x: 790, endPoint y: 566, distance: 272.0
click at [790, 566] on icon at bounding box center [791, 568] width 12 height 12
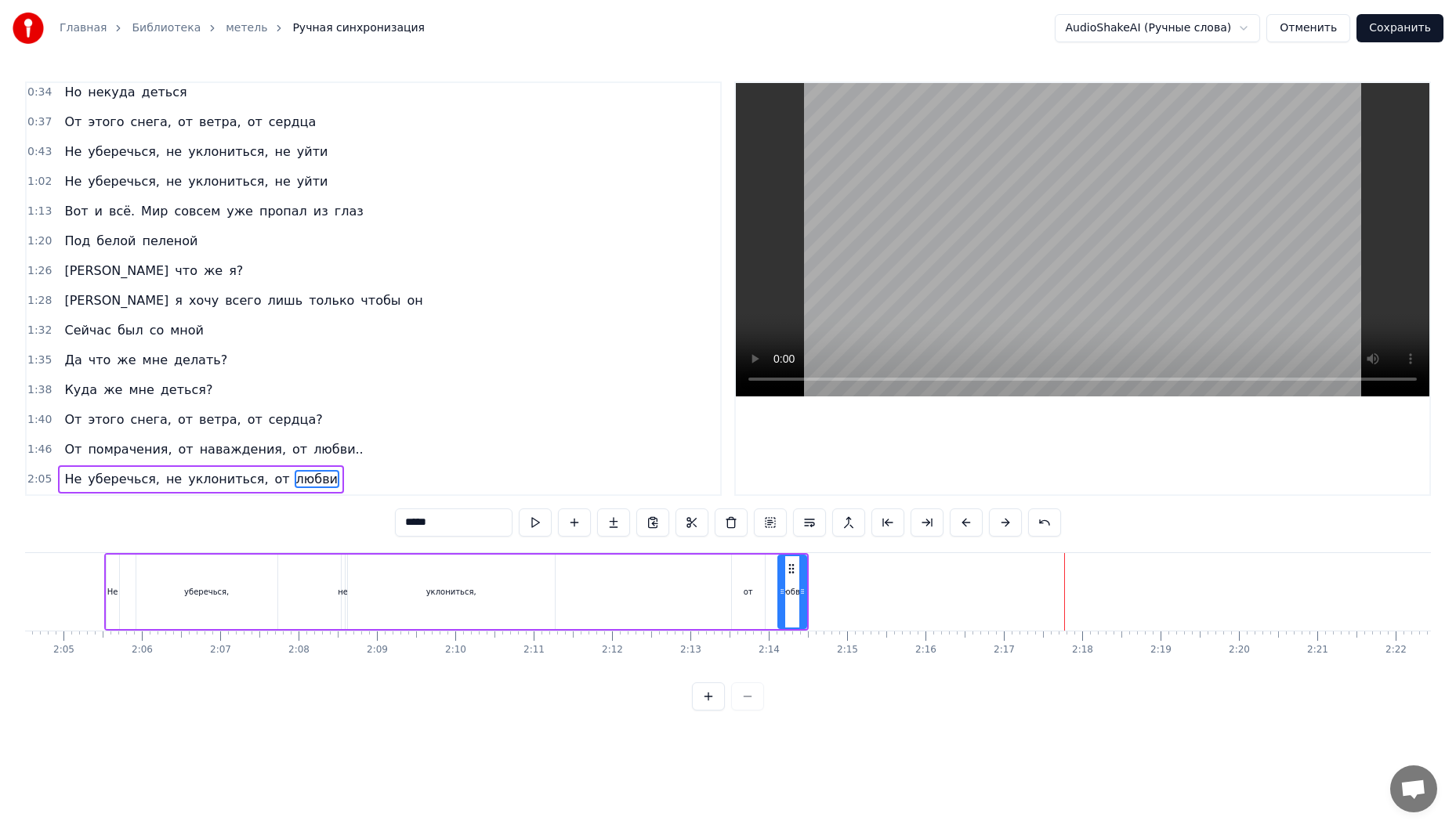
click at [746, 586] on div "от" at bounding box center [748, 592] width 10 height 11
type input "**"
drag, startPoint x: 743, startPoint y: 569, endPoint x: 726, endPoint y: 569, distance: 17.0
click at [726, 569] on circle at bounding box center [725, 568] width 1 height 1
click at [709, 710] on button at bounding box center [708, 695] width 33 height 28
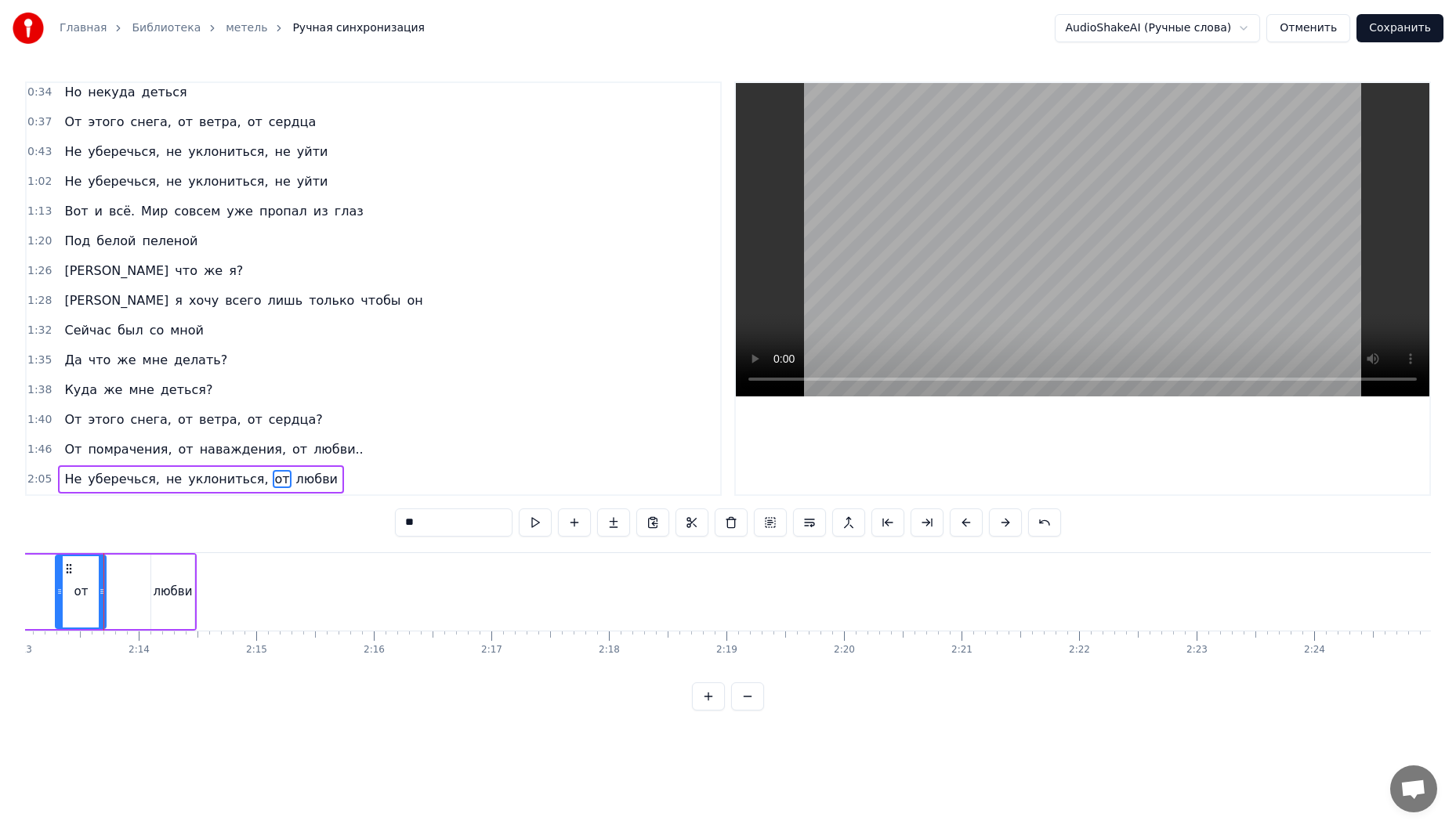
click at [709, 710] on button at bounding box center [708, 695] width 33 height 28
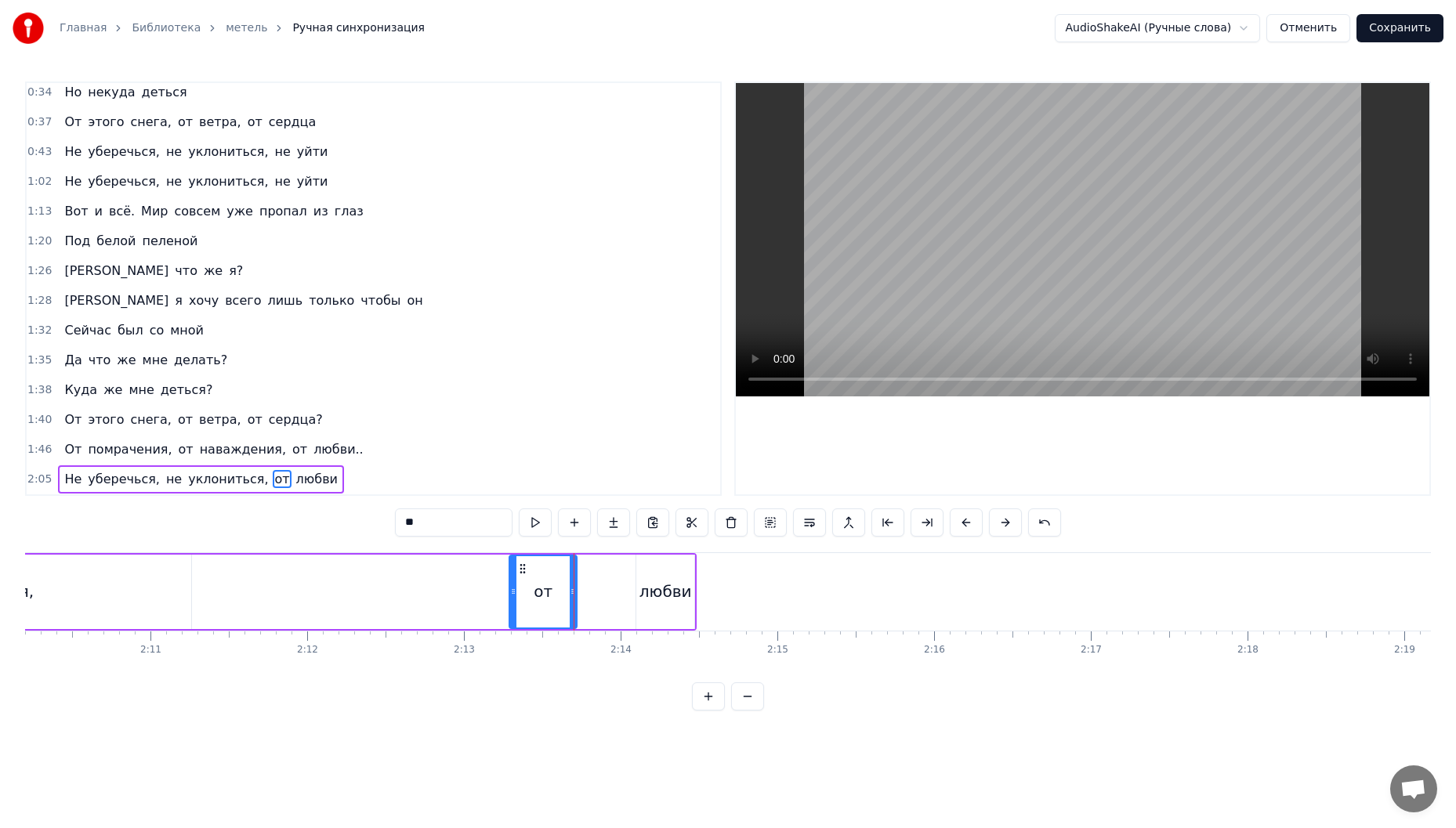
scroll to position [0, 20165]
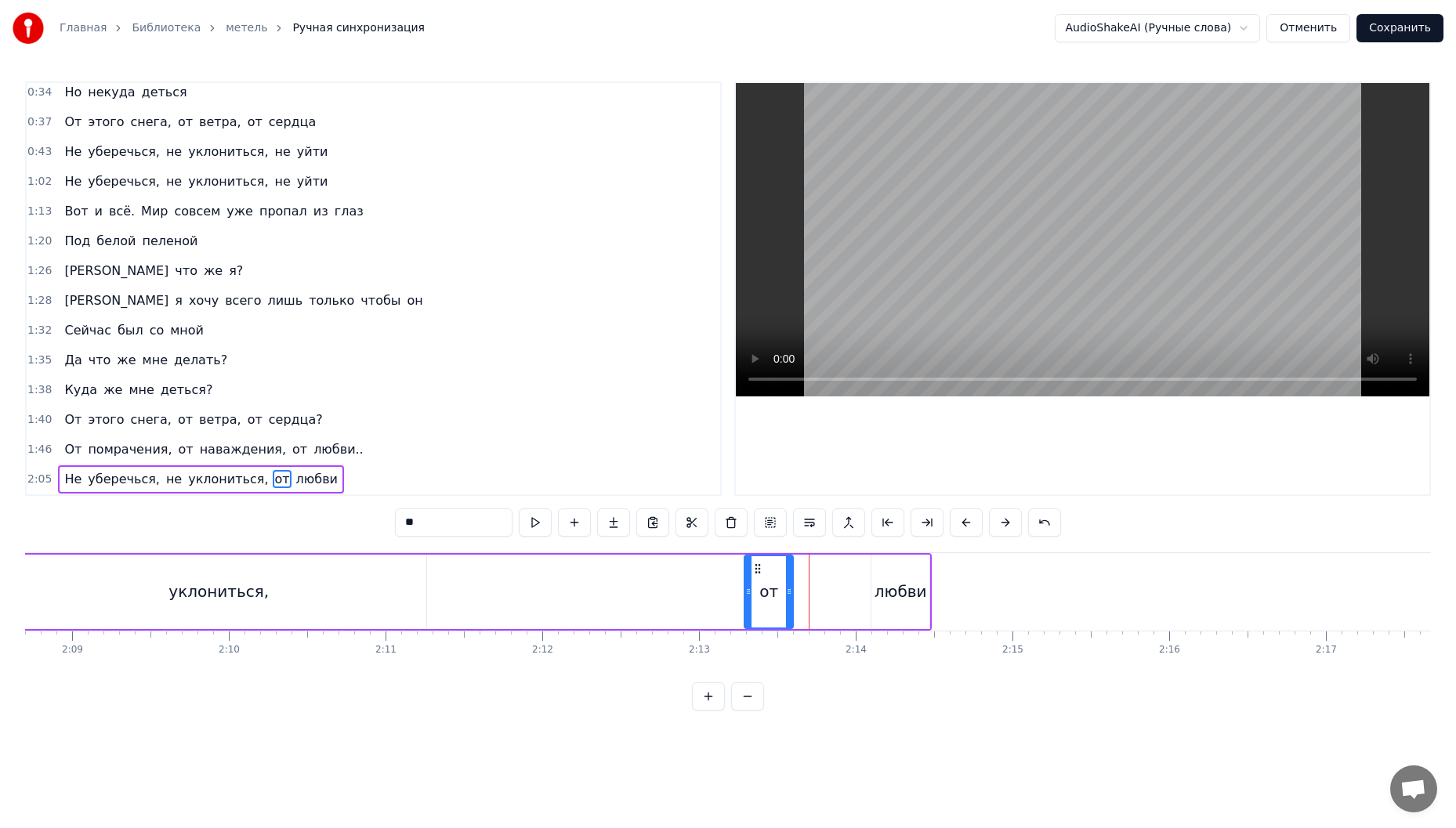
drag, startPoint x: 805, startPoint y: 593, endPoint x: 786, endPoint y: 593, distance: 19.0
click at [786, 593] on icon at bounding box center [788, 591] width 7 height 12
drag, startPoint x: 894, startPoint y: 589, endPoint x: 863, endPoint y: 589, distance: 31.0
click at [863, 589] on div "Не уберечься, не уклониться, от любви" at bounding box center [229, 591] width 1405 height 77
click at [918, 569] on icon at bounding box center [916, 566] width 12 height 12
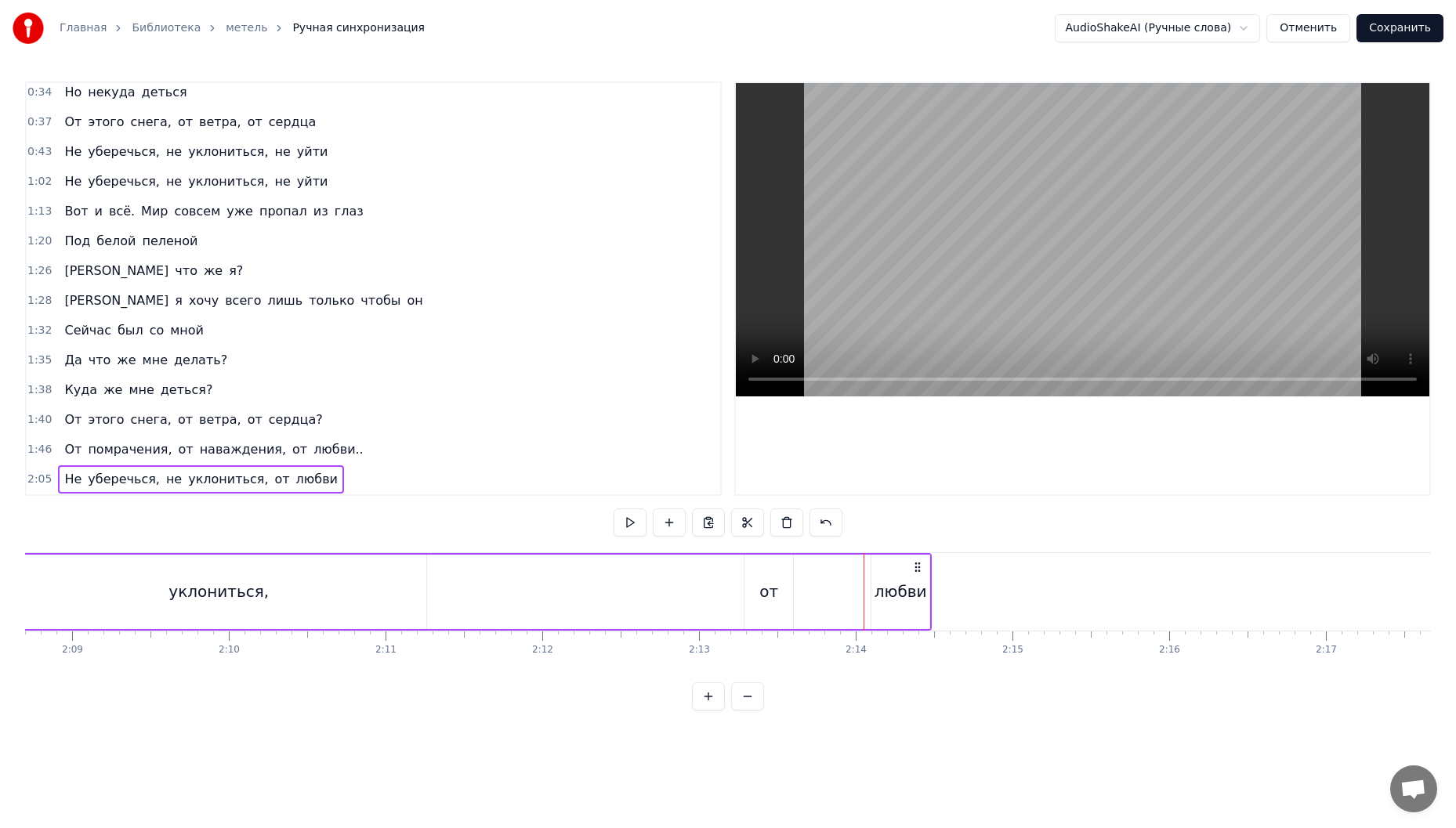
click at [911, 569] on icon at bounding box center [916, 566] width 12 height 12
drag, startPoint x: 917, startPoint y: 566, endPoint x: 886, endPoint y: 569, distance: 31.1
click at [886, 569] on icon at bounding box center [886, 566] width 12 height 12
click at [893, 595] on div "любви" at bounding box center [900, 591] width 53 height 24
drag, startPoint x: 886, startPoint y: 565, endPoint x: 804, endPoint y: 565, distance: 82.0
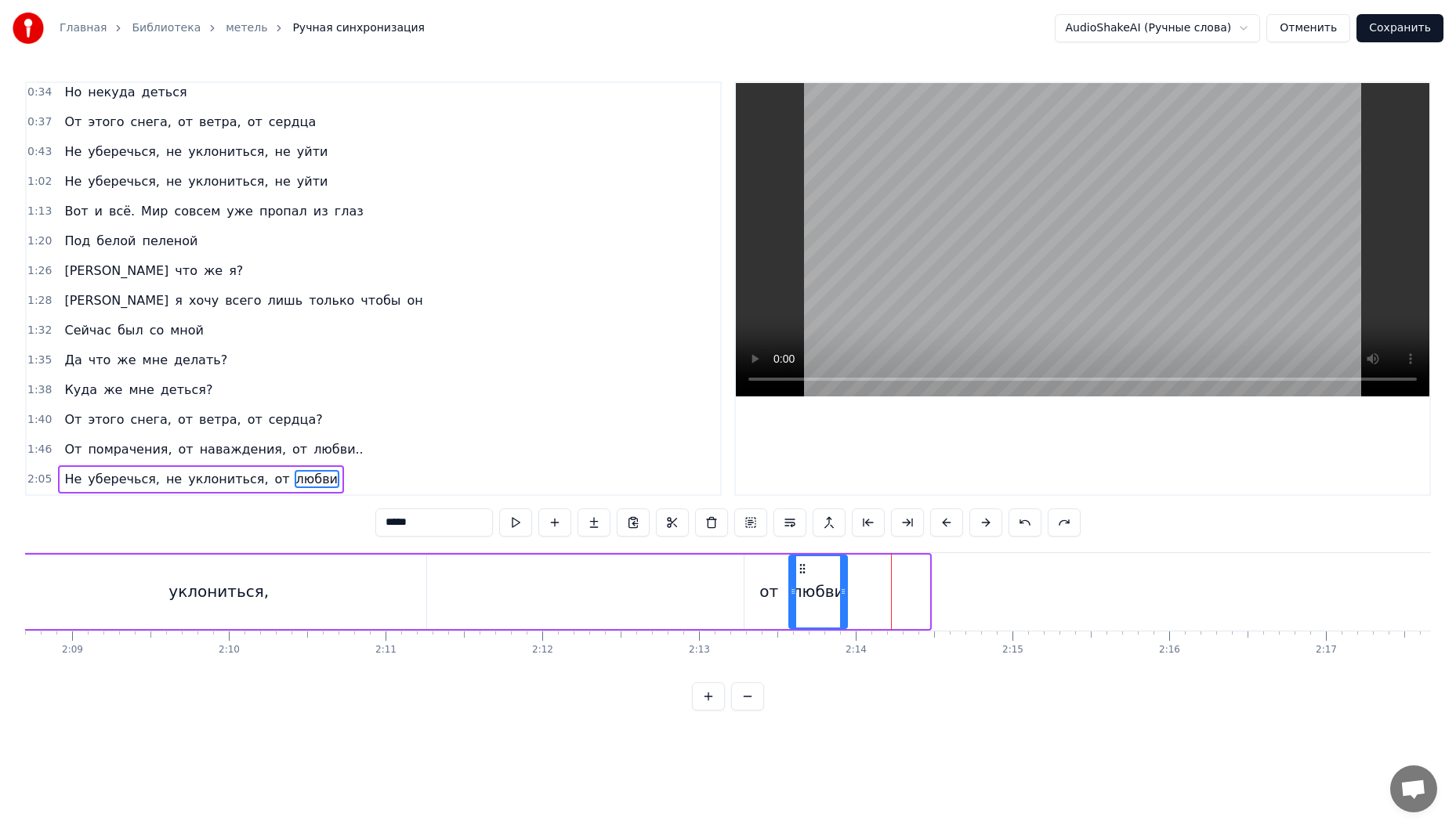
click at [804, 564] on circle at bounding box center [804, 564] width 1 height 1
drag, startPoint x: 842, startPoint y: 588, endPoint x: 821, endPoint y: 590, distance: 21.1
click at [821, 590] on icon at bounding box center [823, 591] width 7 height 12
click at [627, 577] on div "Не уберечься, не уклониться, от любви" at bounding box center [178, 591] width 1303 height 77
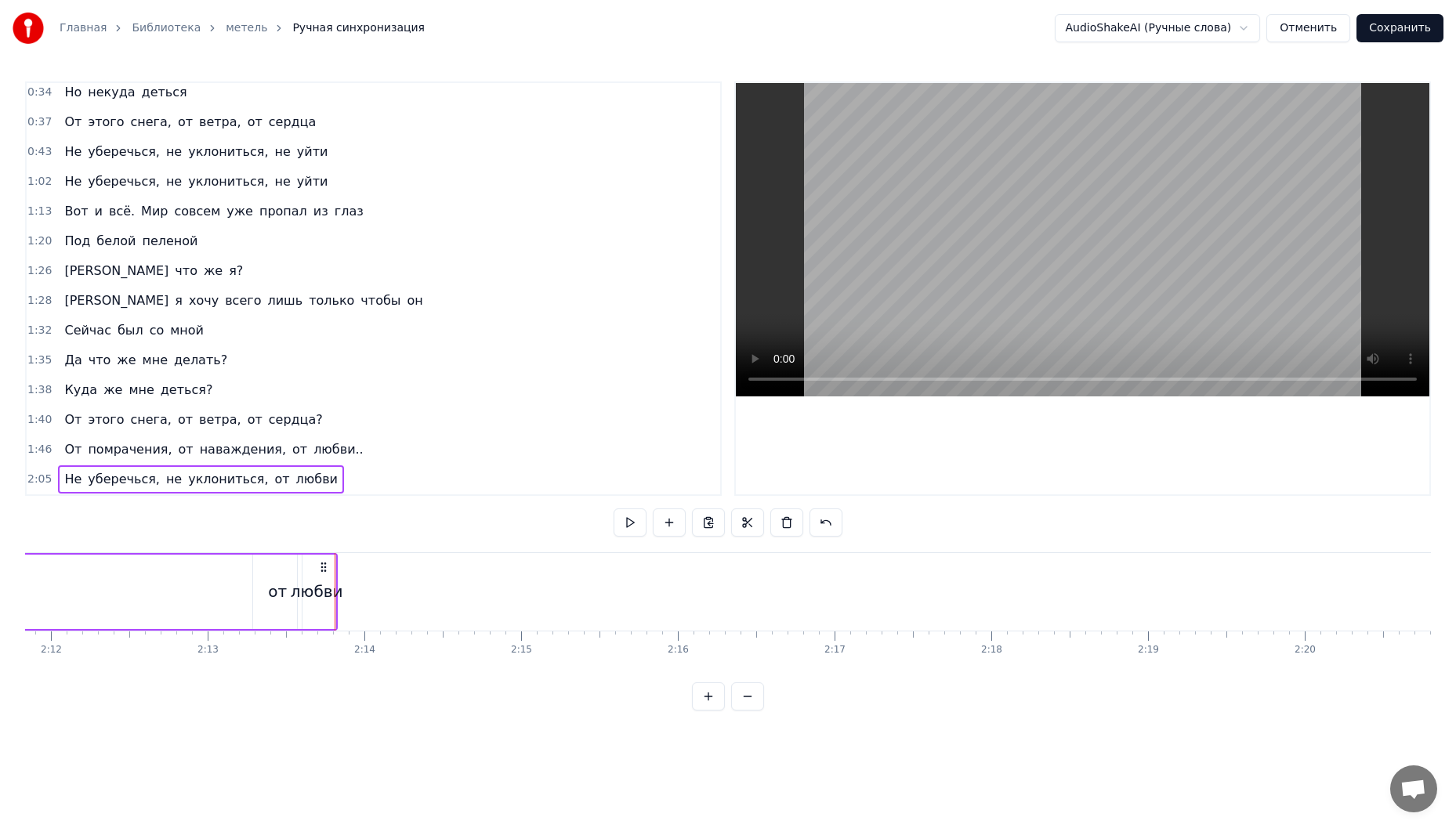
scroll to position [0, 20633]
click at [348, 595] on div "любви" at bounding box center [340, 591] width 53 height 24
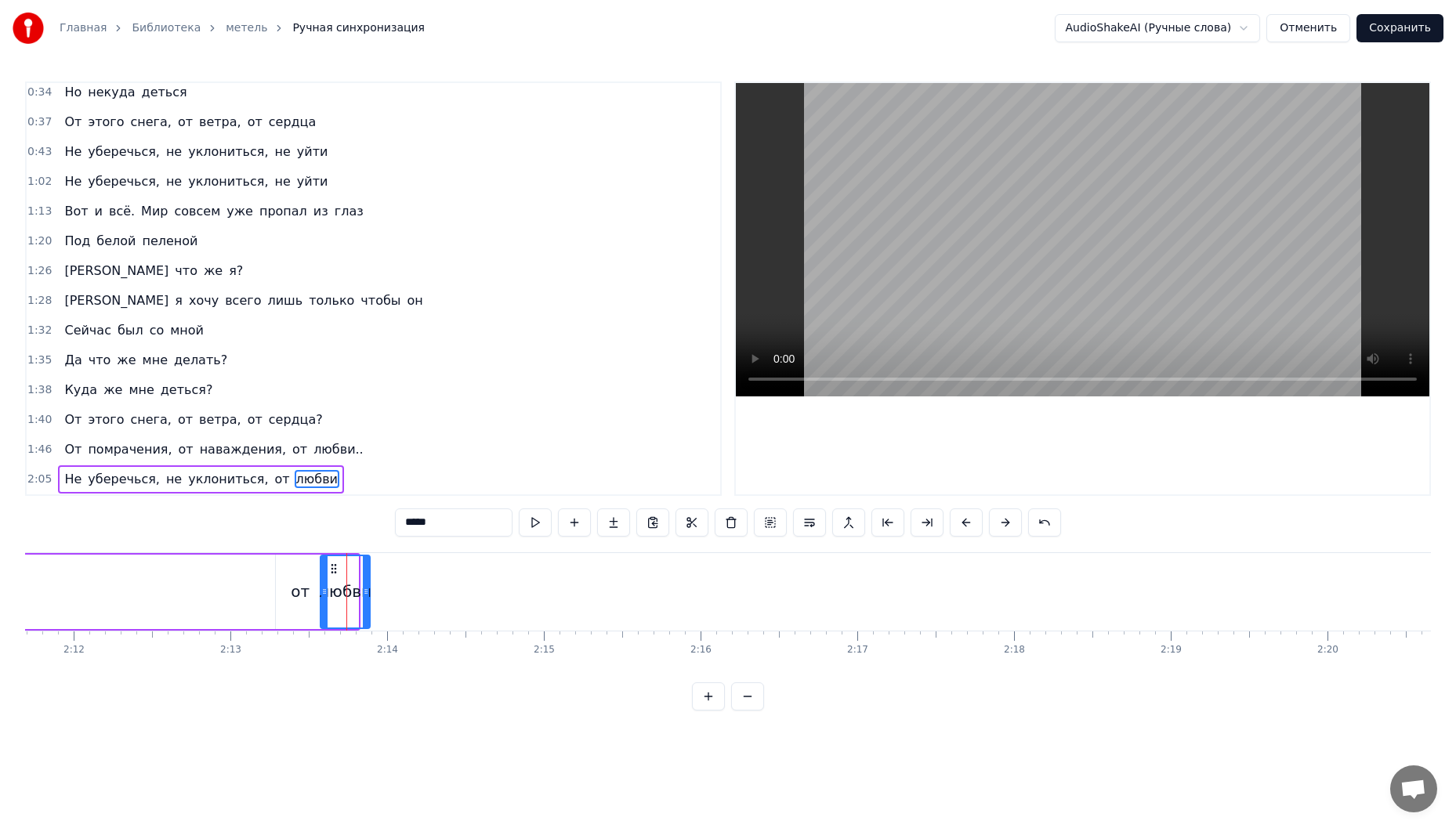
drag, startPoint x: 355, startPoint y: 595, endPoint x: 366, endPoint y: 595, distance: 11.0
click at [366, 595] on icon at bounding box center [365, 591] width 7 height 12
click at [300, 595] on div "от" at bounding box center [300, 591] width 19 height 24
type input "**"
click at [322, 592] on div "от" at bounding box center [299, 592] width 50 height 75
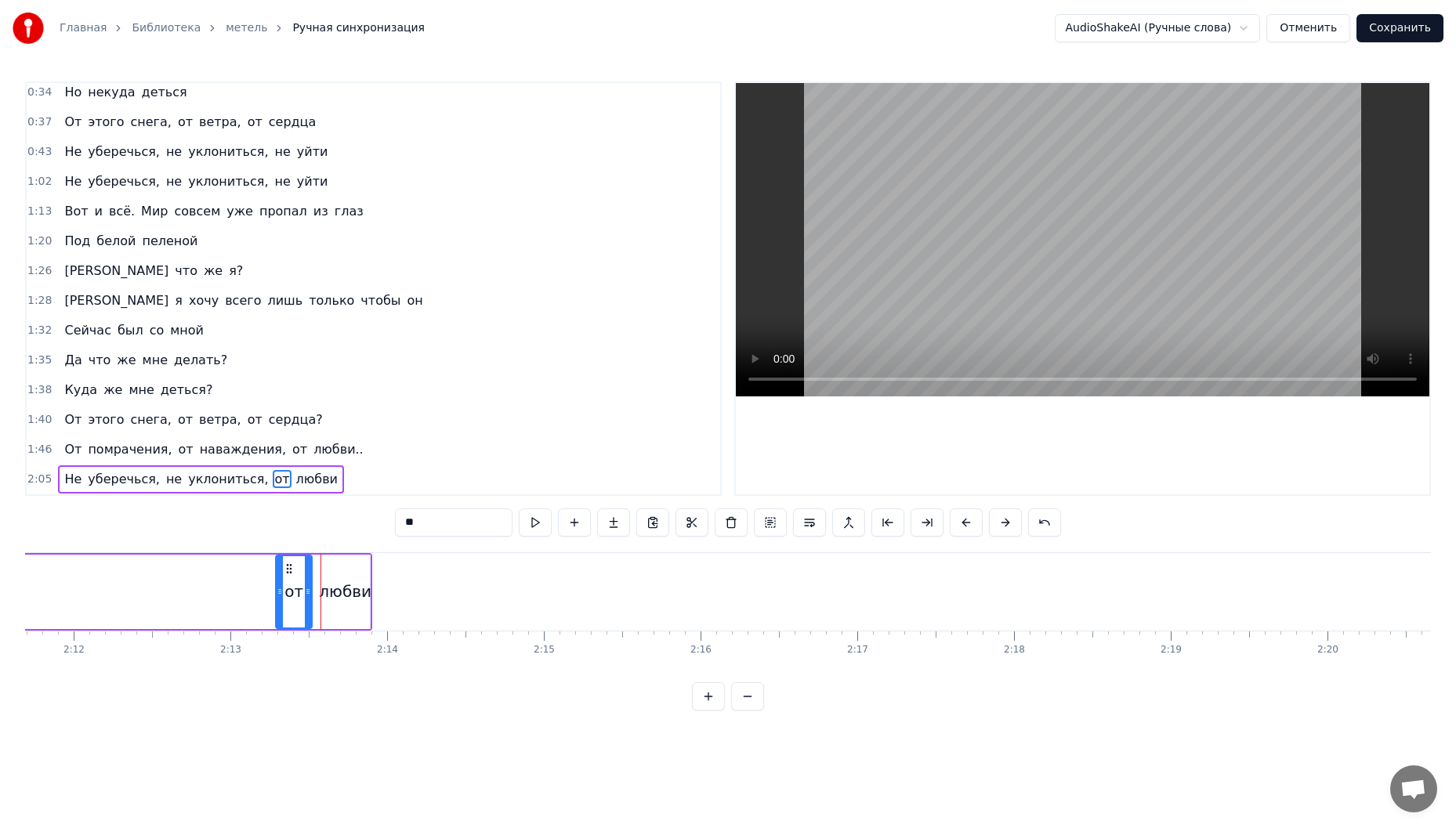
drag, startPoint x: 321, startPoint y: 592, endPoint x: 309, endPoint y: 592, distance: 12.0
click at [309, 592] on icon at bounding box center [308, 591] width 7 height 12
drag, startPoint x: 341, startPoint y: 592, endPoint x: 318, endPoint y: 592, distance: 23.0
click at [340, 589] on div "любви" at bounding box center [344, 591] width 53 height 24
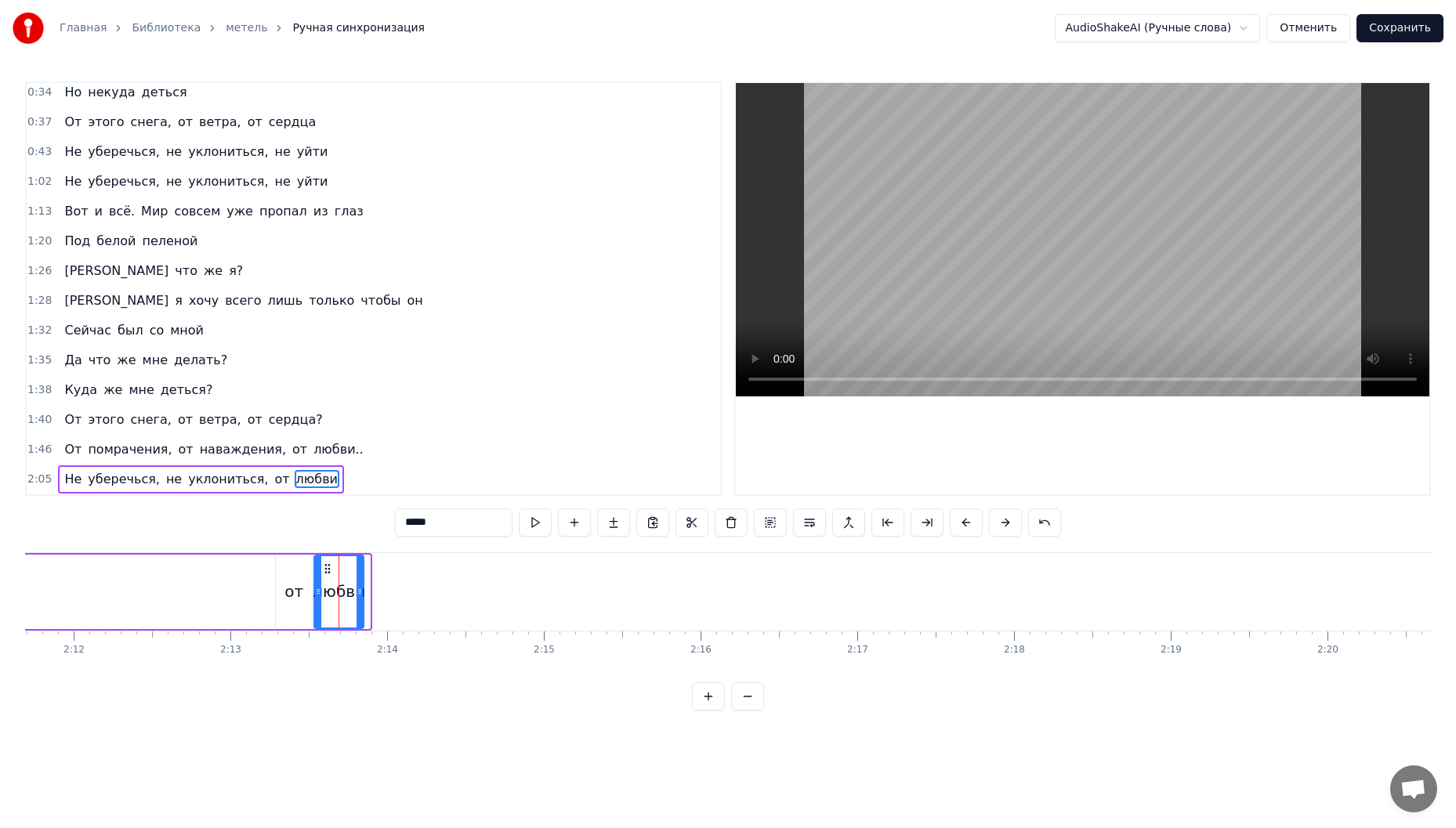
click at [327, 568] on icon at bounding box center [327, 568] width 12 height 12
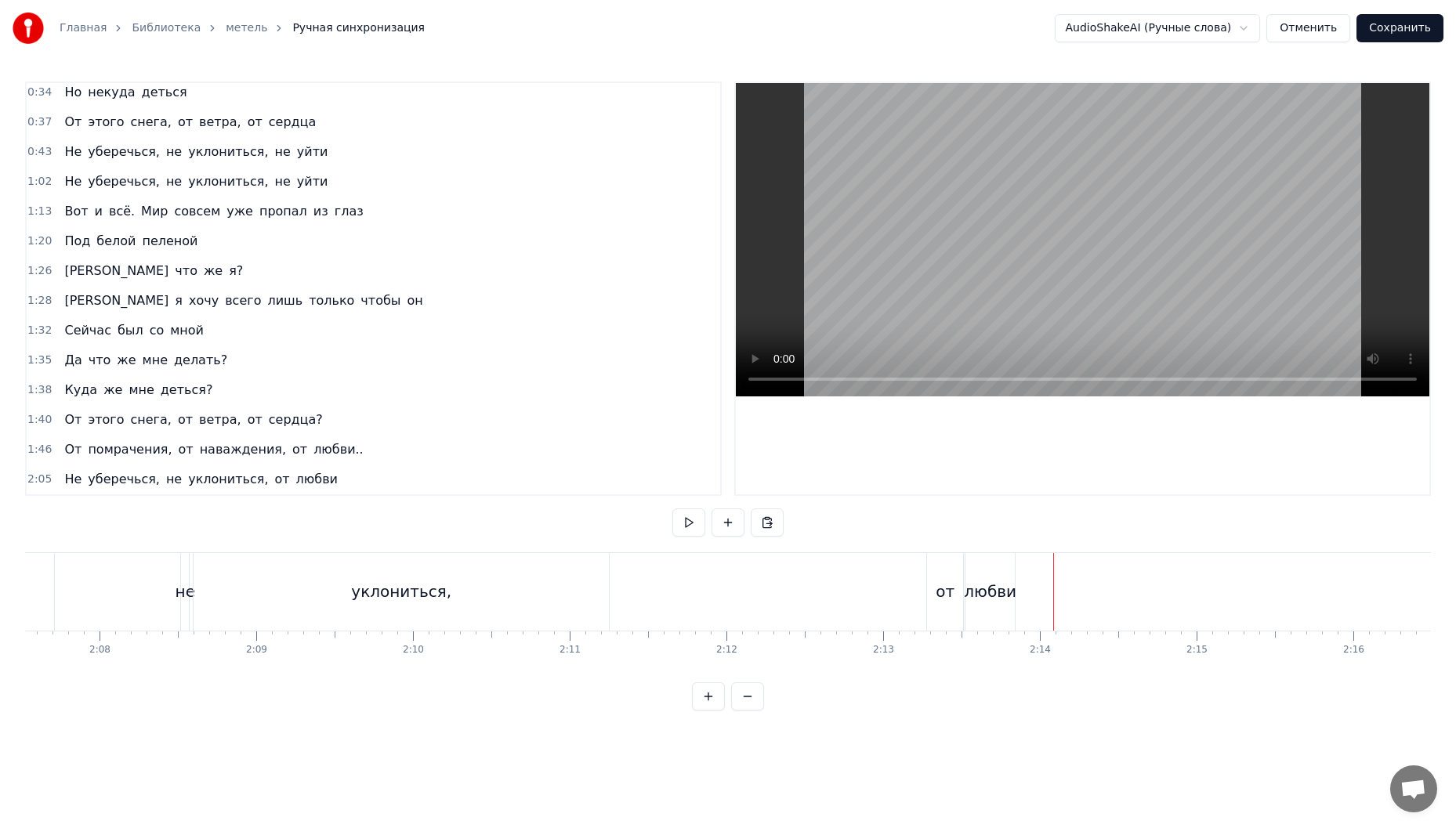
scroll to position [0, 19772]
click at [300, 578] on div "Не уберечься, не уклониться, от любви" at bounding box center [574, 591] width 1309 height 77
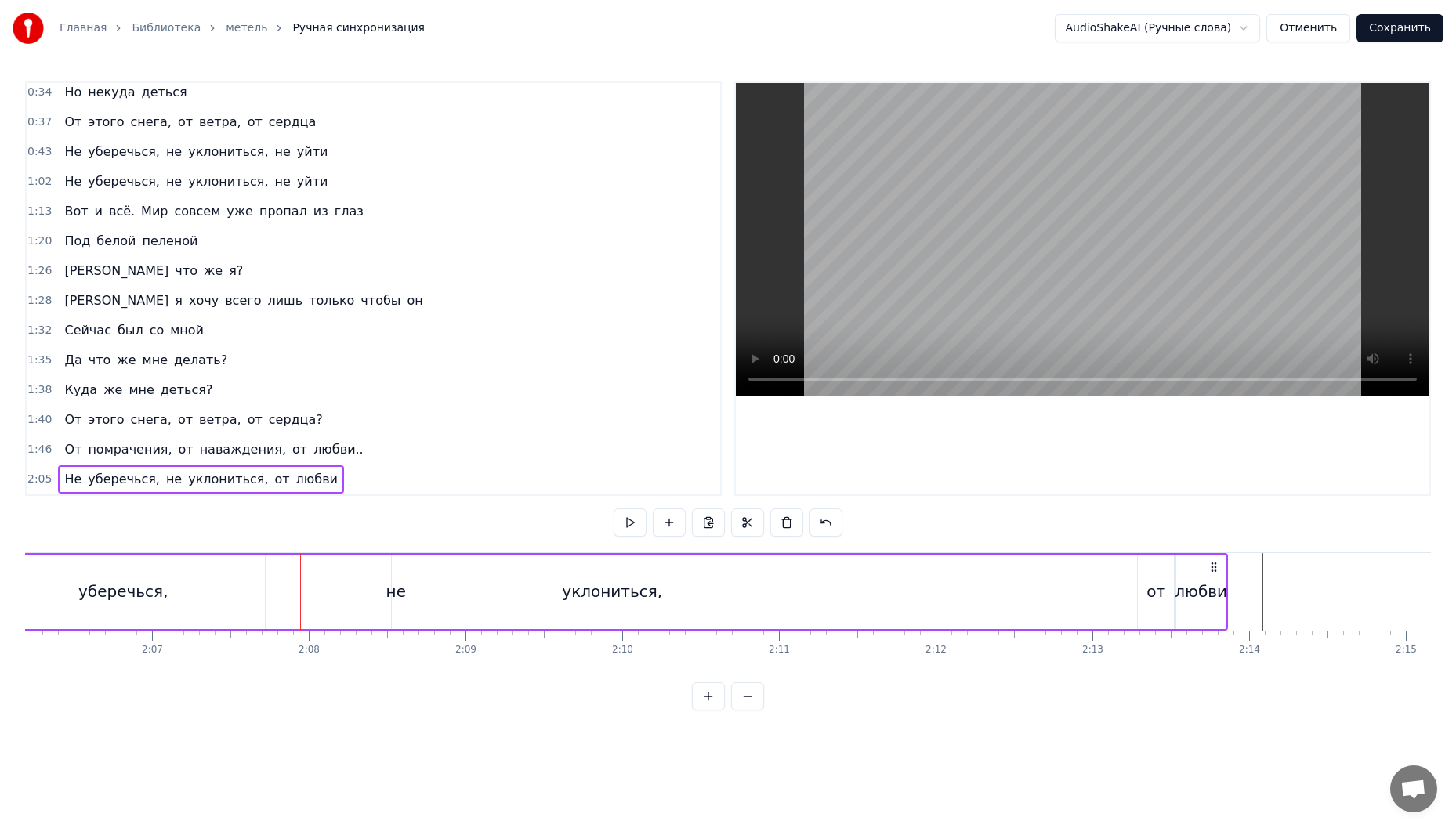
click at [300, 543] on div "0:09 [PERSON_NAME], метель. Земля смешалась с небом. 0:15 И я уже сама не знаю …" at bounding box center [727, 396] width 1405 height 629
click at [300, 525] on div "0:09 [PERSON_NAME], метель. Земля смешалась с небом. 0:15 И я уже сама не знаю …" at bounding box center [727, 396] width 1405 height 629
click at [434, 501] on div "0:09 [PERSON_NAME], метель. Земля смешалась с небом. 0:15 И я уже сама не знаю …" at bounding box center [727, 396] width 1405 height 629
click at [1252, 522] on div "0:09 [PERSON_NAME], метель. Земля смешалась с небом. 0:15 И я уже сама не знаю …" at bounding box center [727, 396] width 1405 height 629
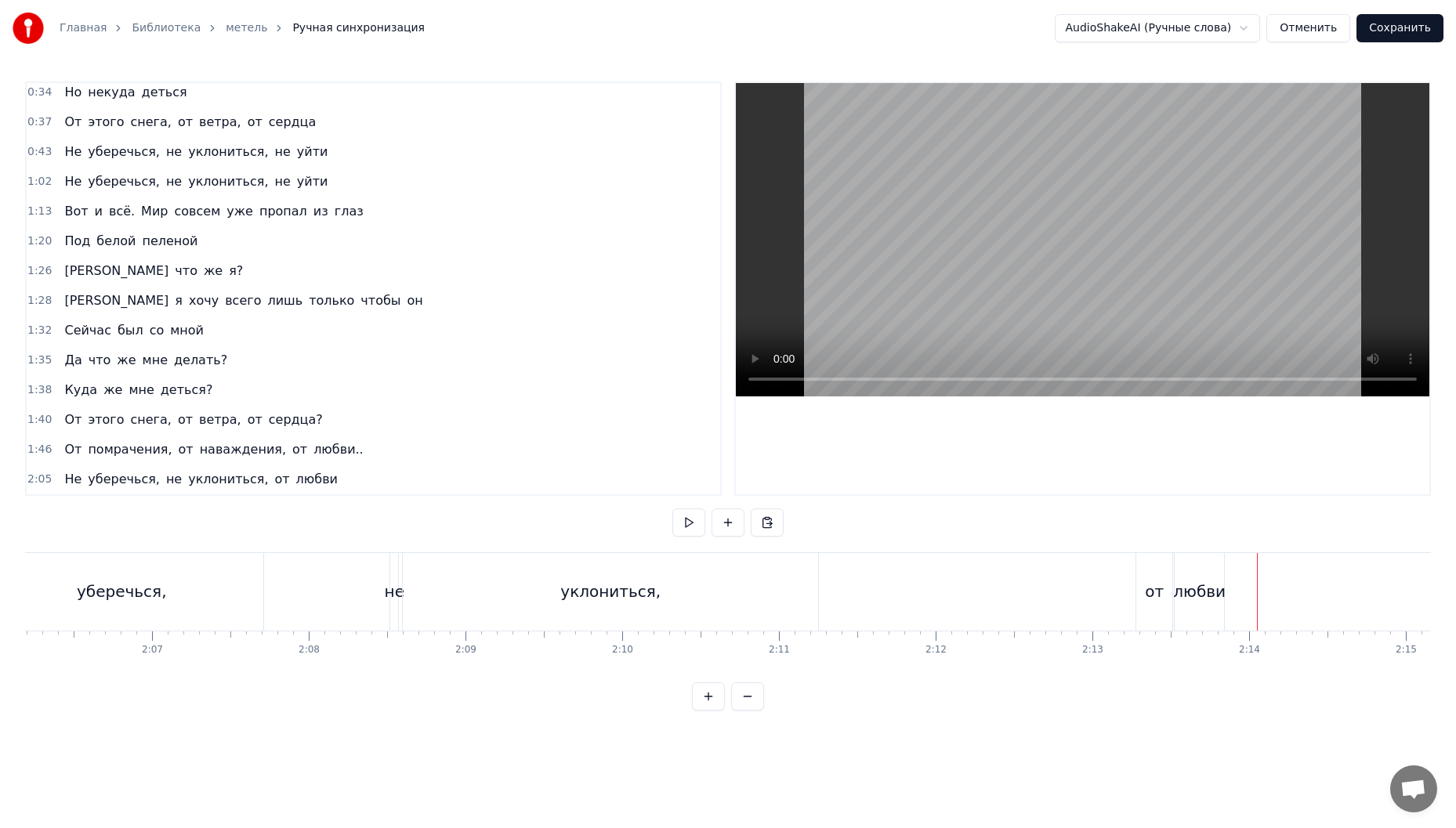
click at [290, 576] on div "Не уберечься, не уклониться, от любви" at bounding box center [574, 591] width 1309 height 77
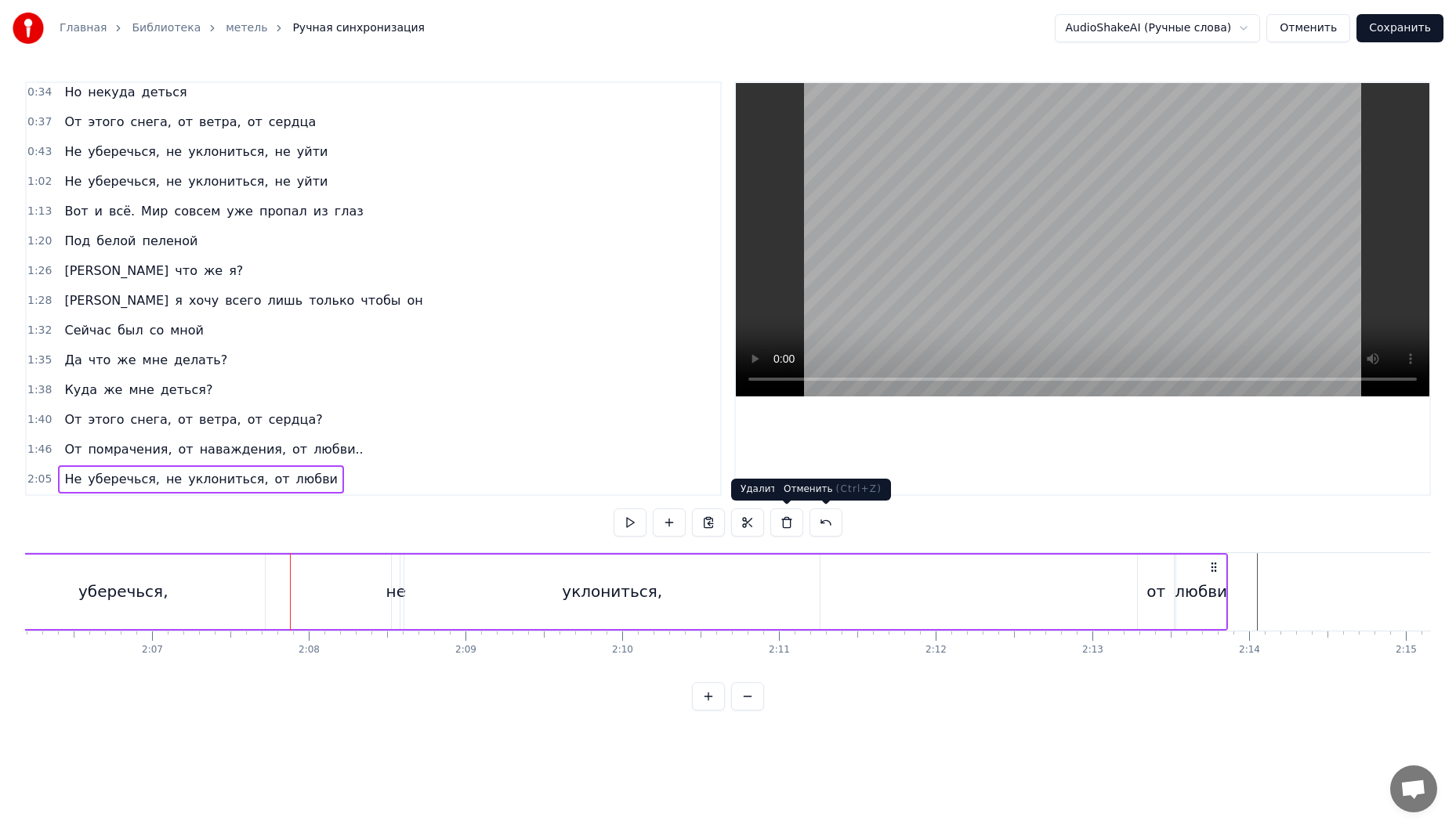
click at [994, 529] on div "0:09 [PERSON_NAME], метель. Земля смешалась с небом. 0:15 И я уже сама не знаю …" at bounding box center [727, 396] width 1405 height 629
click at [444, 735] on html "Главная Библиотека метель Ручная синхронизация AudioShakeAI (Ручные слова) Отме…" at bounding box center [728, 367] width 1456 height 735
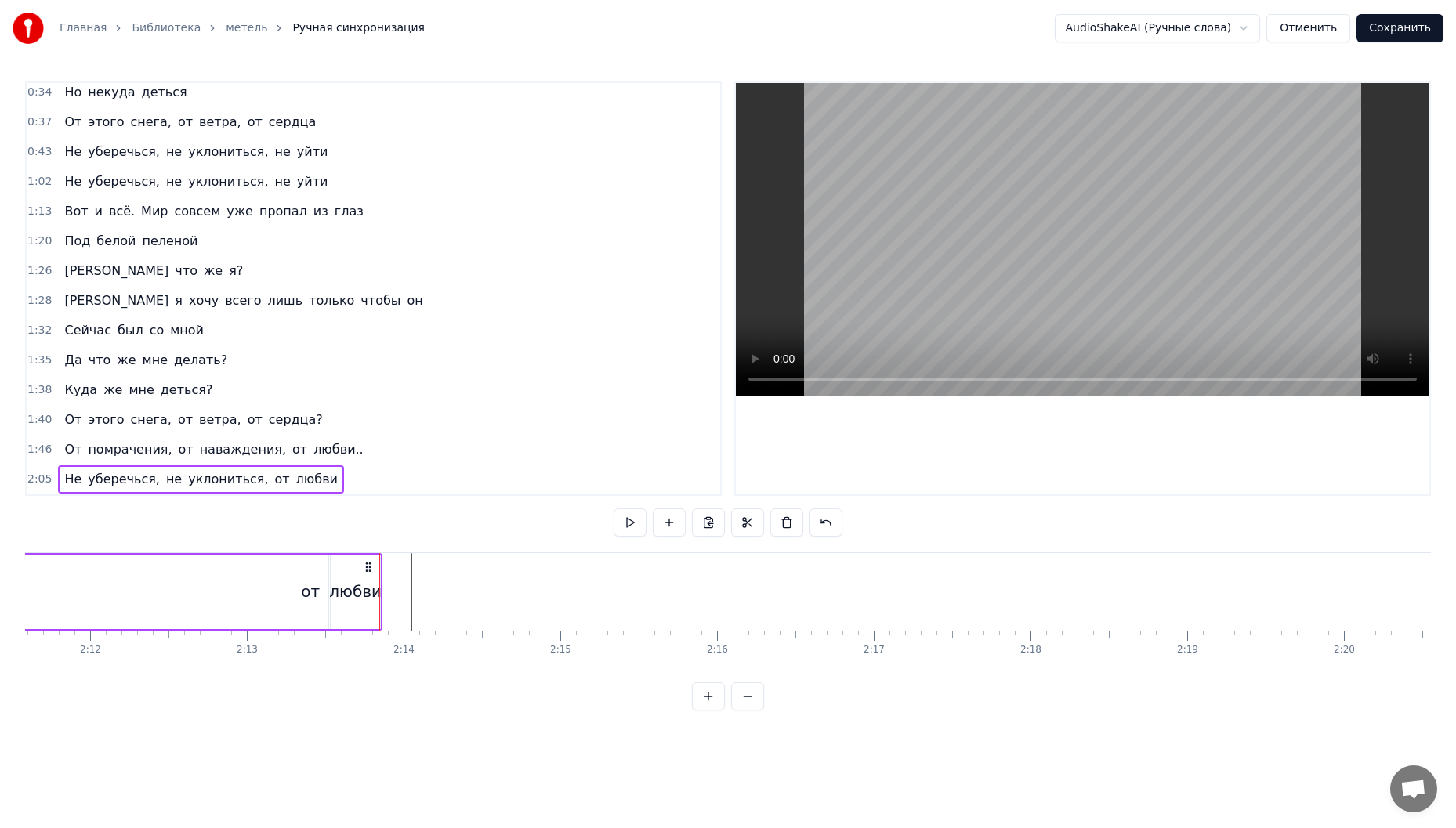
scroll to position [0, 20871]
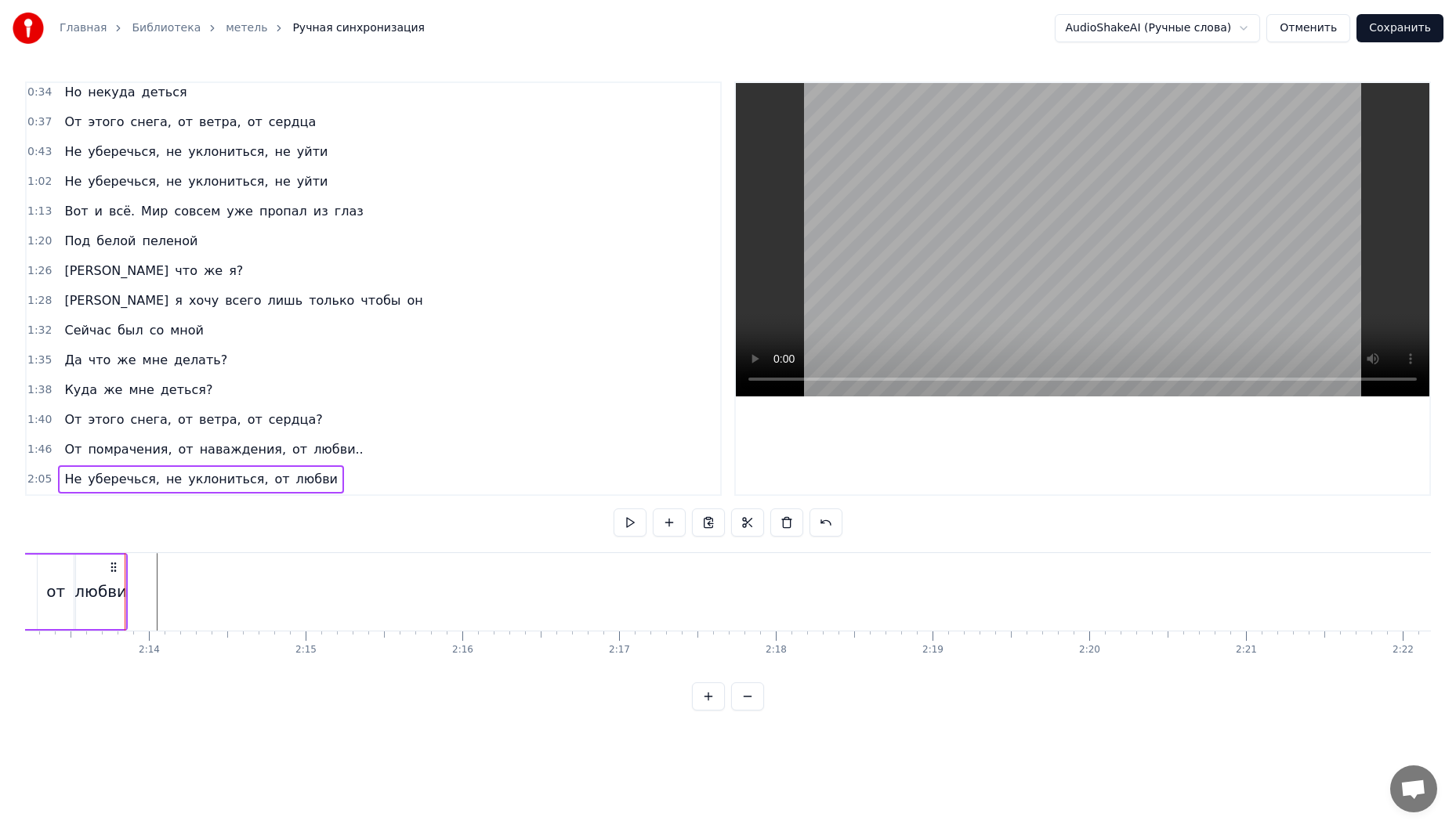
click at [1405, 28] on button "Сохранить" at bounding box center [1400, 28] width 87 height 28
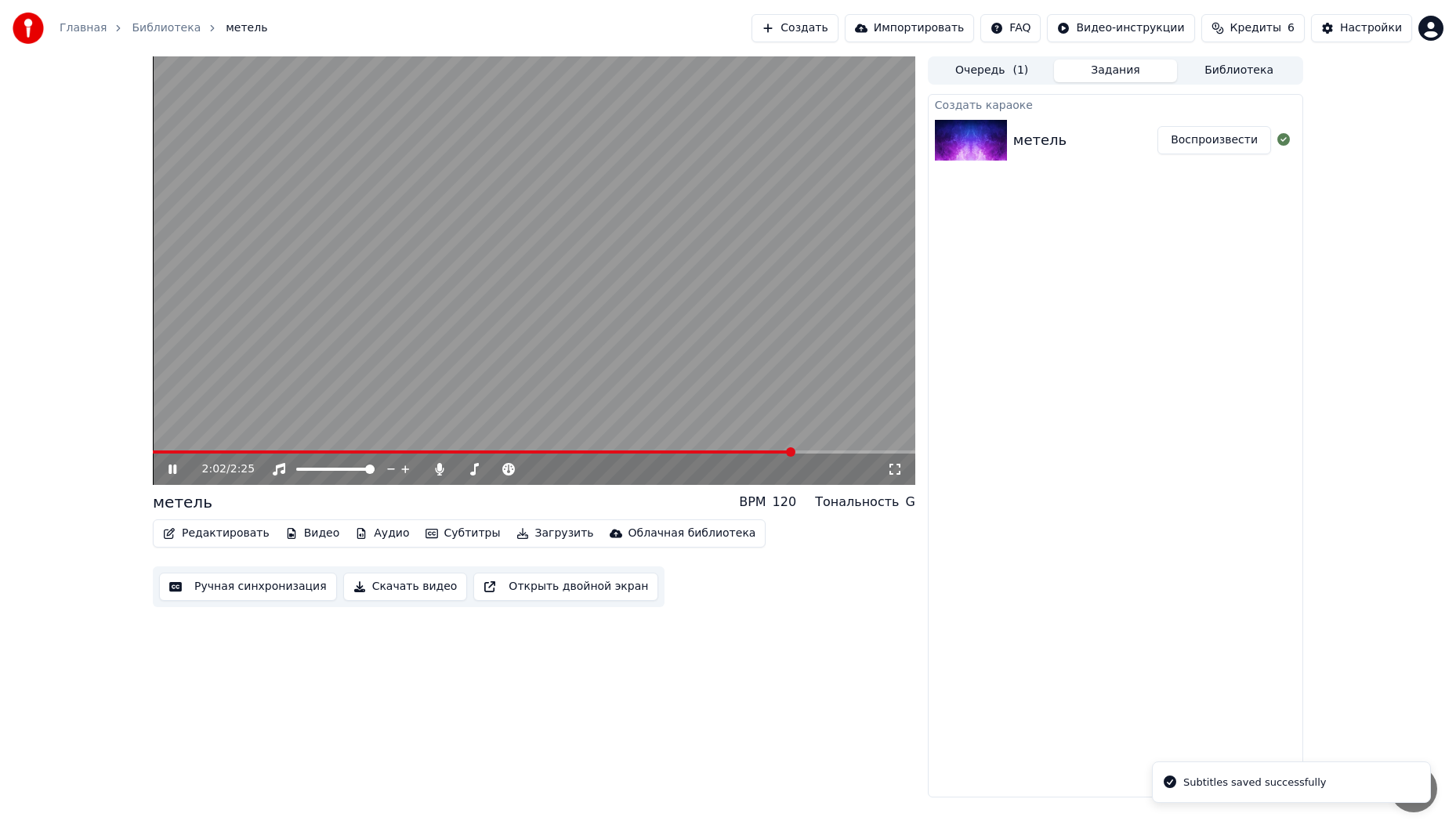
click at [794, 452] on span at bounding box center [534, 451] width 762 height 3
click at [177, 469] on icon at bounding box center [184, 468] width 36 height 12
click at [415, 597] on button "Скачать видео" at bounding box center [406, 586] width 124 height 28
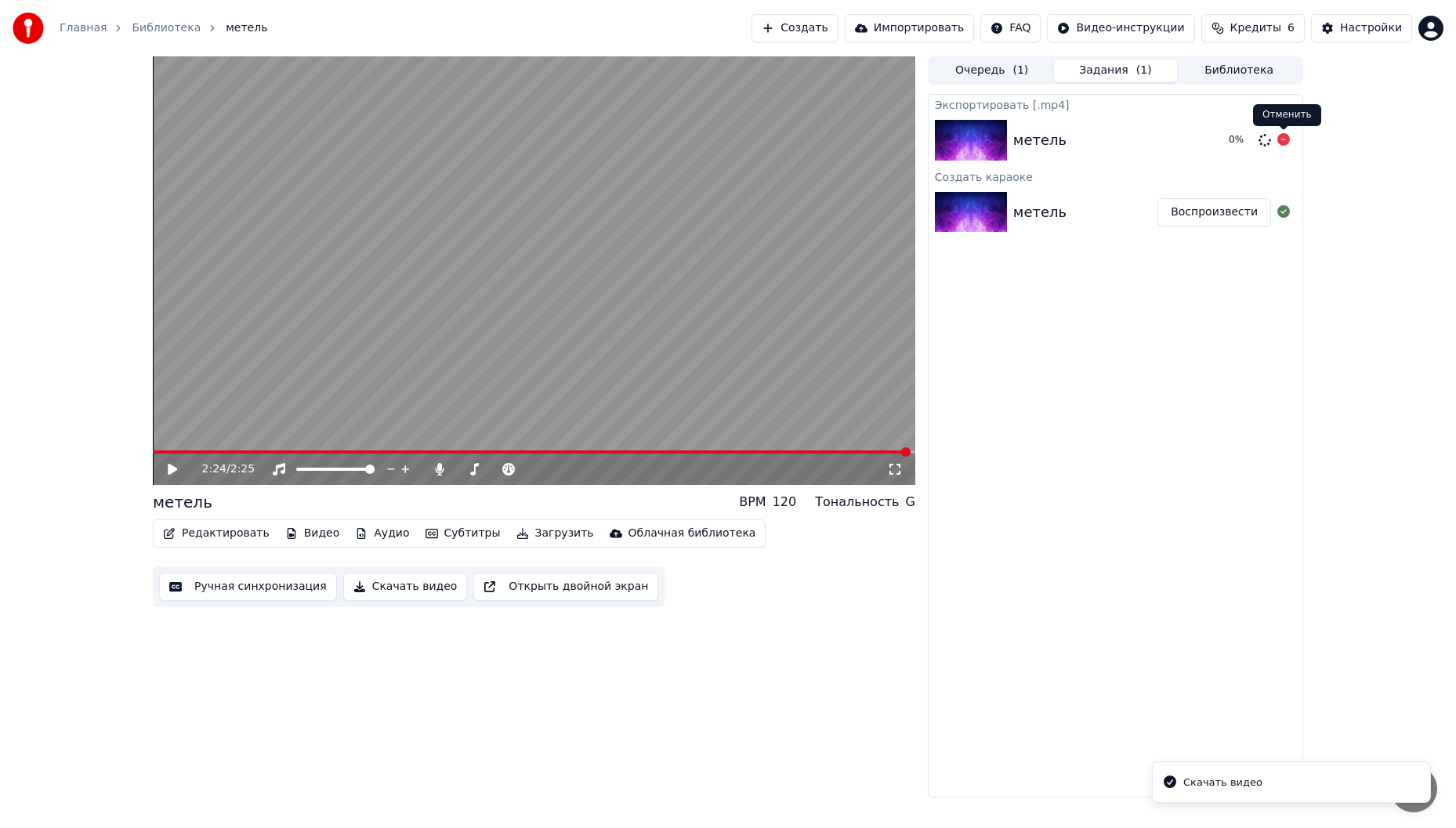
click at [1281, 139] on icon at bounding box center [1283, 139] width 12 height 12
click at [1279, 140] on icon at bounding box center [1283, 139] width 12 height 12
click at [1290, 140] on div at bounding box center [1274, 141] width 44 height 19
click at [1283, 140] on icon at bounding box center [1283, 139] width 12 height 12
click at [536, 535] on button "Загрузить" at bounding box center [555, 533] width 90 height 22
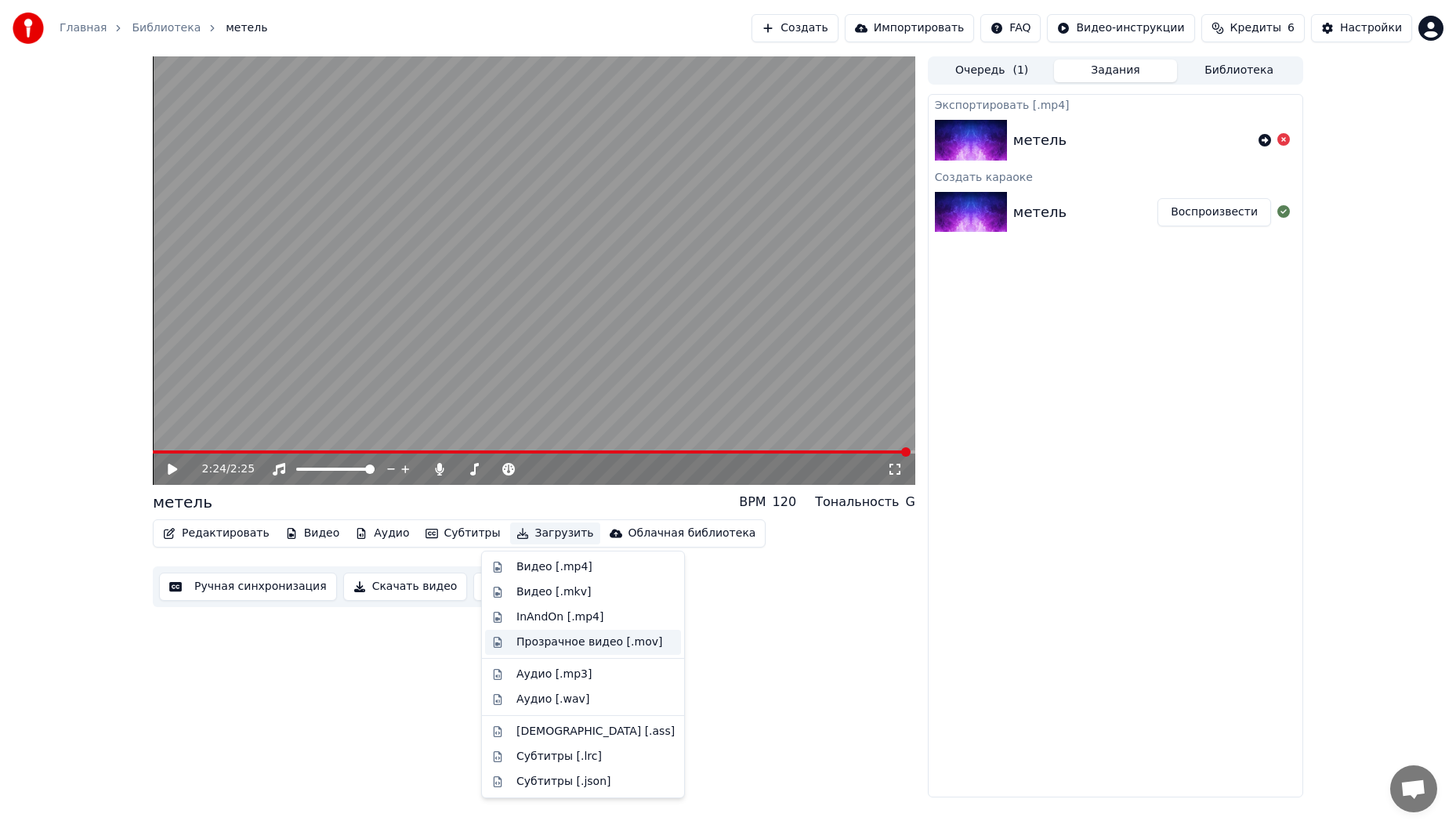
click at [596, 646] on div "Прозрачное видео [.mov]" at bounding box center [589, 642] width 145 height 15
